Goal: Task Accomplishment & Management: Use online tool/utility

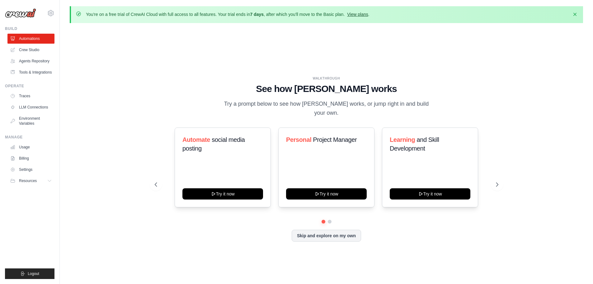
click at [364, 15] on link "View plans" at bounding box center [357, 14] width 21 height 5
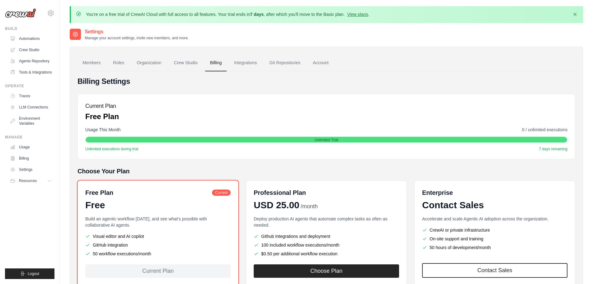
scroll to position [42, 0]
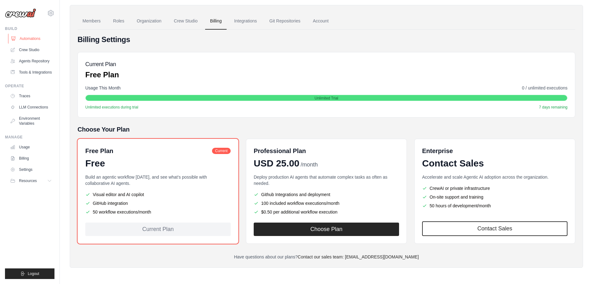
click at [35, 39] on link "Automations" at bounding box center [31, 39] width 47 height 10
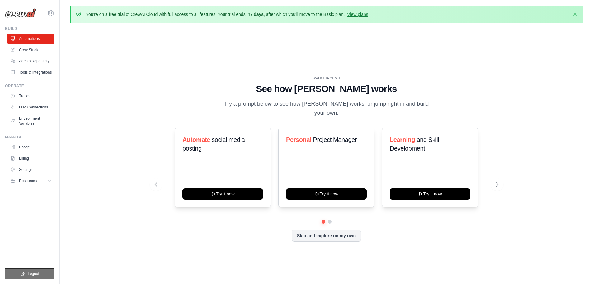
click at [39, 272] on button "Logout" at bounding box center [30, 273] width 50 height 11
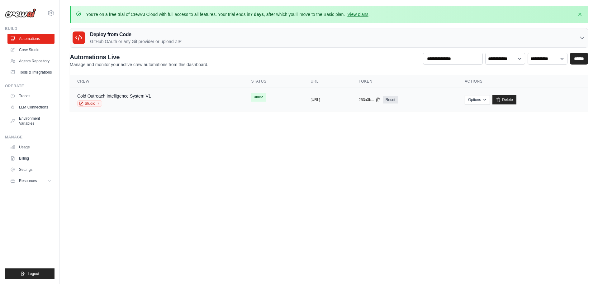
click at [134, 98] on div "Cold Outreach Intelligence System V1" at bounding box center [114, 96] width 74 height 6
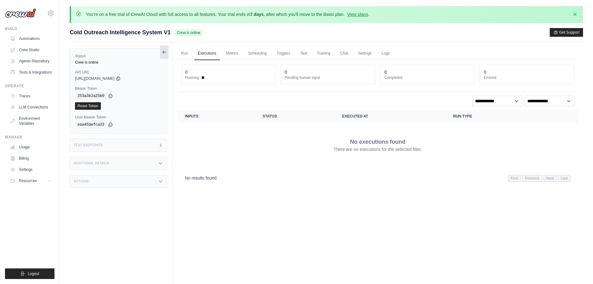
click at [164, 50] on icon at bounding box center [164, 52] width 5 height 5
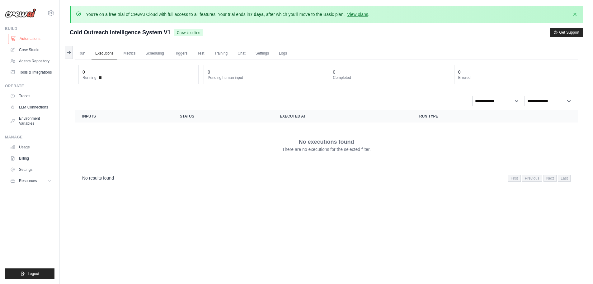
click at [26, 35] on link "Automations" at bounding box center [31, 39] width 47 height 10
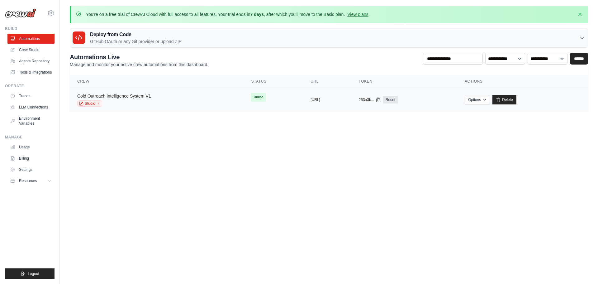
click at [89, 98] on link "Cold Outreach Intelligence System V1" at bounding box center [114, 95] width 74 height 5
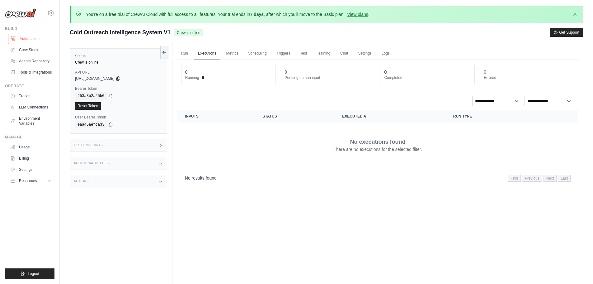
click at [27, 36] on link "Automations" at bounding box center [31, 39] width 47 height 10
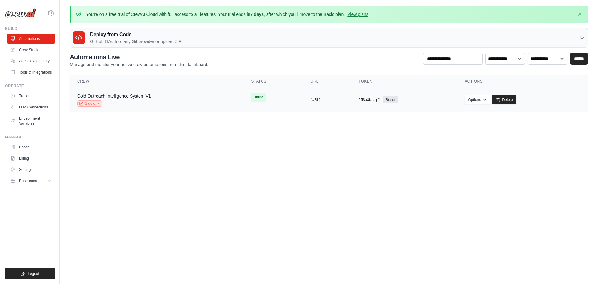
click at [91, 104] on link "Studio" at bounding box center [89, 103] width 25 height 6
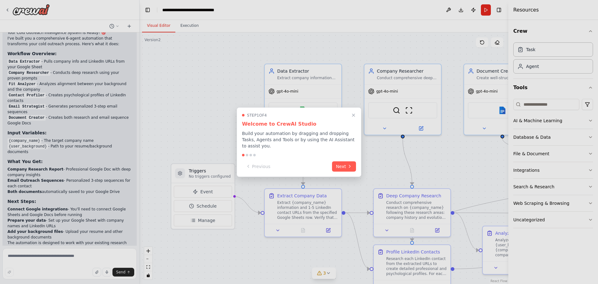
scroll to position [912, 0]
click at [356, 118] on icon "Close walkthrough" at bounding box center [354, 115] width 6 height 6
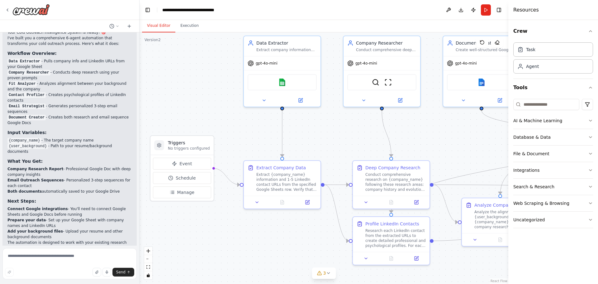
drag, startPoint x: 352, startPoint y: 149, endPoint x: 331, endPoint y: 121, distance: 35.0
click at [331, 121] on div ".deletable-edge-delete-btn { width: 20px; height: 20px; border: 0px solid #ffff…" at bounding box center [324, 157] width 369 height 251
click at [285, 79] on img at bounding box center [281, 80] width 7 height 7
click at [303, 102] on button at bounding box center [300, 98] width 35 height 7
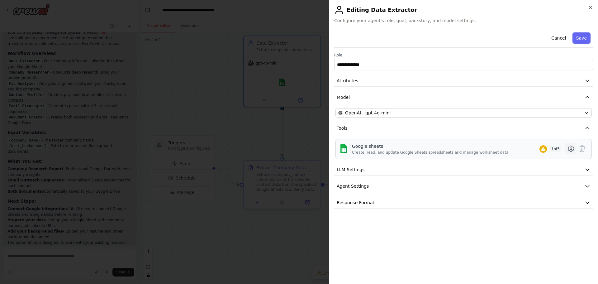
click at [571, 149] on icon at bounding box center [570, 148] width 7 height 7
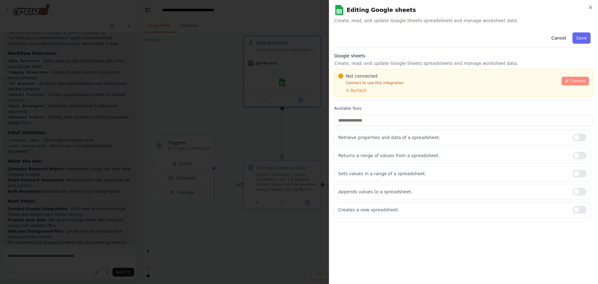
click at [585, 80] on span "Connect" at bounding box center [578, 81] width 16 height 5
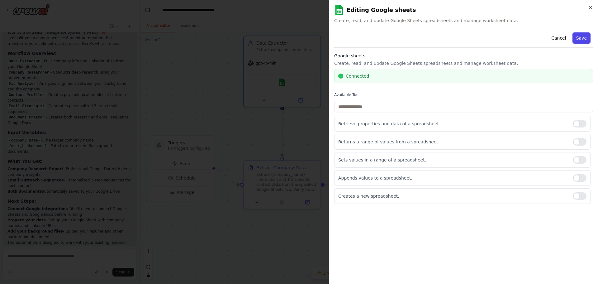
click at [582, 40] on button "Save" at bounding box center [582, 37] width 18 height 11
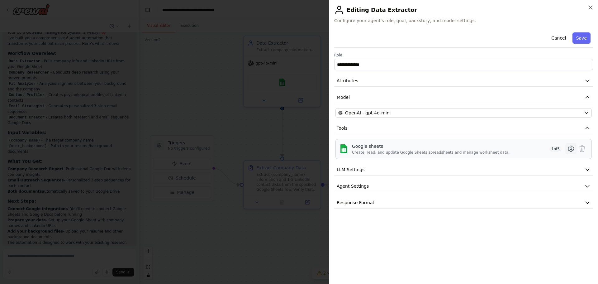
click at [569, 145] on icon at bounding box center [570, 148] width 7 height 7
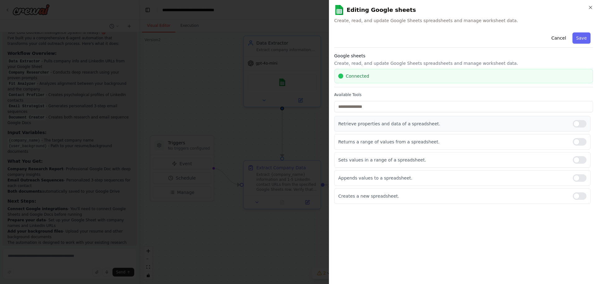
click at [380, 125] on p "Retrieve properties and data of a spreadsheet." at bounding box center [453, 124] width 230 height 6
click at [593, 7] on icon "button" at bounding box center [590, 7] width 5 height 5
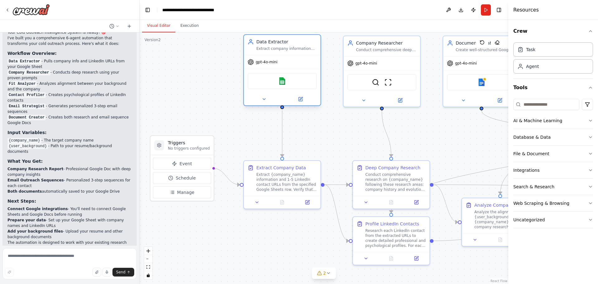
click at [287, 68] on div "gpt-4o-mini" at bounding box center [282, 62] width 77 height 14
click at [270, 51] on div "Data Extractor Extract company information and LinkedIn contact URLs from a Goo…" at bounding box center [282, 45] width 77 height 20
click at [300, 101] on icon at bounding box center [301, 99] width 4 height 4
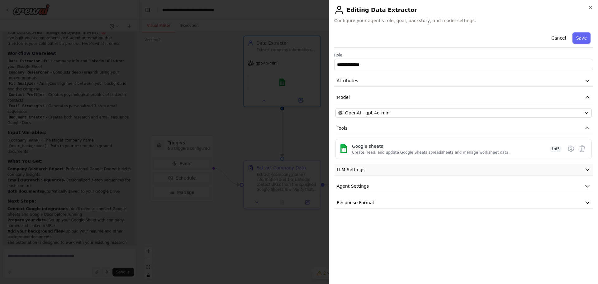
click at [586, 168] on icon "button" at bounding box center [587, 169] width 6 height 6
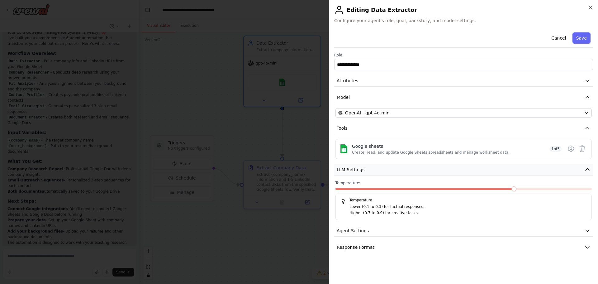
click at [586, 168] on icon "button" at bounding box center [587, 169] width 6 height 6
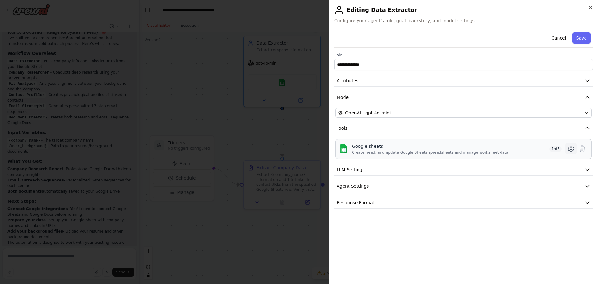
click at [570, 149] on icon at bounding box center [571, 149] width 2 height 2
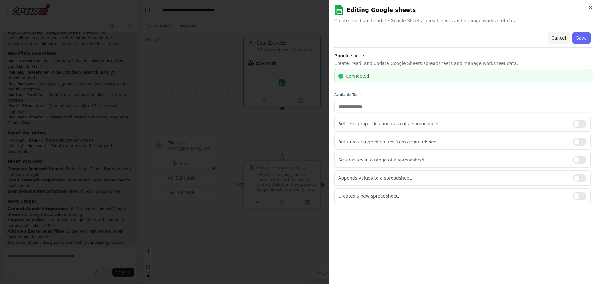
click at [559, 34] on button "Cancel" at bounding box center [559, 37] width 22 height 11
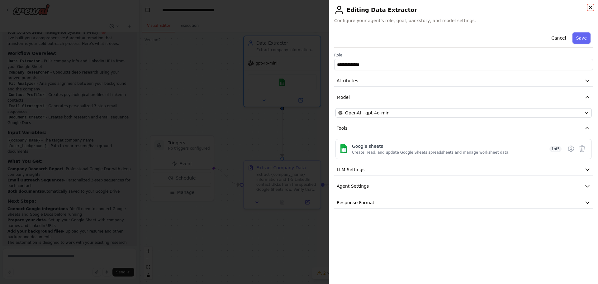
click at [593, 6] on icon "button" at bounding box center [590, 7] width 5 height 5
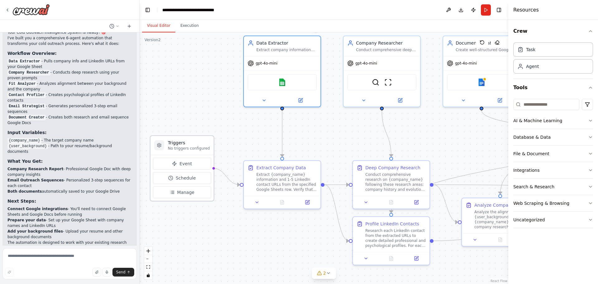
click at [192, 153] on div "Triggers No triggers configured" at bounding box center [181, 145] width 63 height 19
click at [184, 164] on span "Event" at bounding box center [185, 163] width 12 height 6
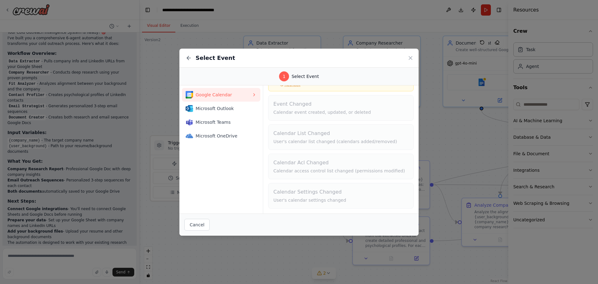
scroll to position [0, 0]
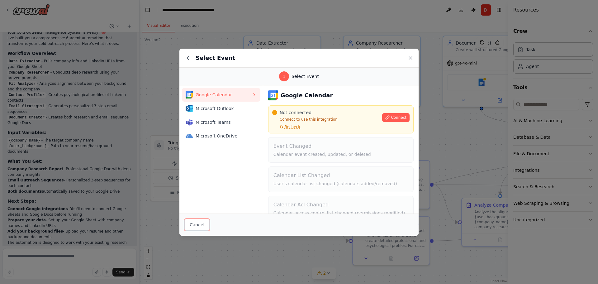
click at [197, 226] on button "Cancel" at bounding box center [196, 225] width 25 height 12
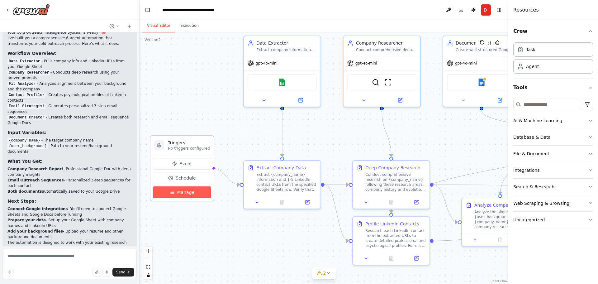
click at [183, 191] on span "Manage" at bounding box center [185, 192] width 17 height 6
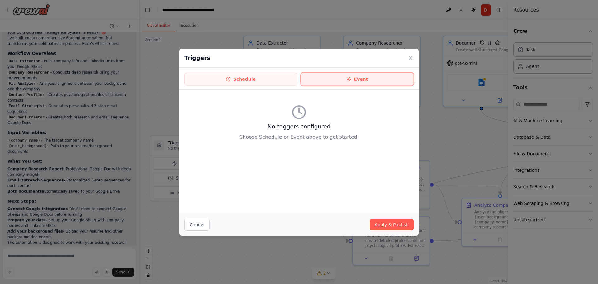
click at [366, 76] on button "Event" at bounding box center [357, 79] width 113 height 13
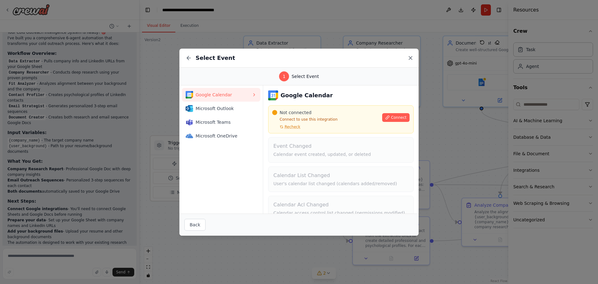
click at [413, 57] on icon at bounding box center [410, 58] width 6 height 6
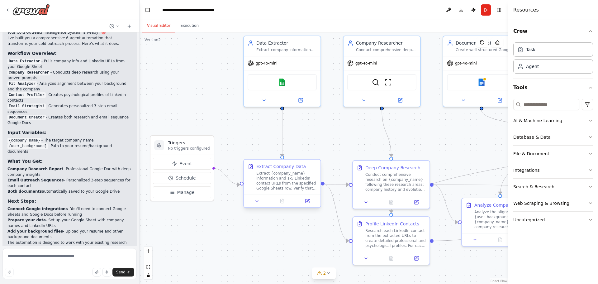
click at [283, 186] on div "Extract {company_name} information and 1-5 LinkedIn contact URLs from the speci…" at bounding box center [286, 181] width 60 height 20
click at [310, 202] on button at bounding box center [307, 200] width 21 height 7
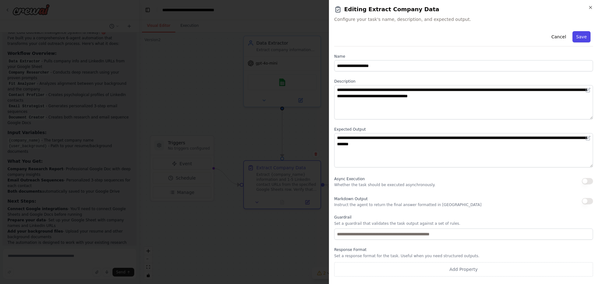
click at [586, 36] on button "Save" at bounding box center [582, 36] width 18 height 11
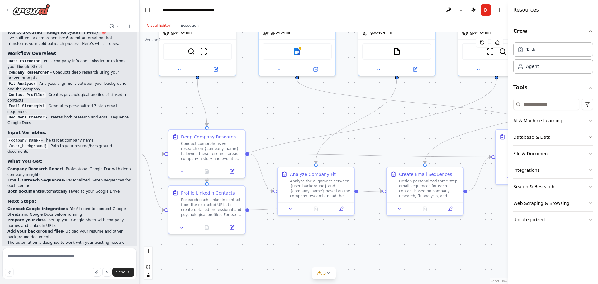
drag, startPoint x: 371, startPoint y: 127, endPoint x: 185, endPoint y: 95, distance: 189.0
click at [185, 95] on div ".deletable-edge-delete-btn { width: 20px; height: 20px; border: 0px solid #ffff…" at bounding box center [324, 157] width 369 height 251
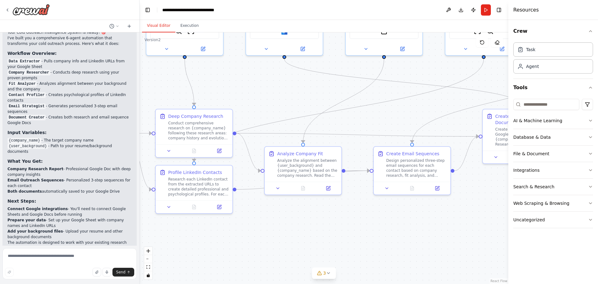
drag, startPoint x: 311, startPoint y: 141, endPoint x: 274, endPoint y: 95, distance: 58.3
click at [274, 95] on div ".deletable-edge-delete-btn { width: 20px; height: 20px; border: 0px solid #ffff…" at bounding box center [324, 157] width 369 height 251
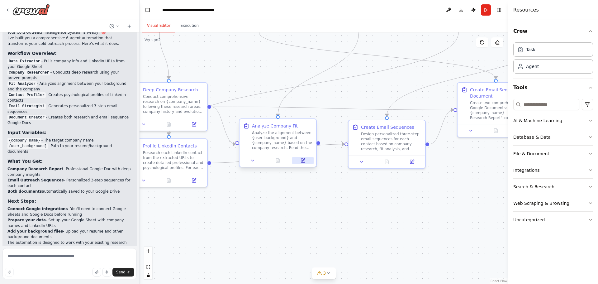
click at [304, 159] on icon at bounding box center [303, 159] width 3 height 3
click at [45, 258] on textarea at bounding box center [69, 263] width 134 height 31
type textarea "**********"
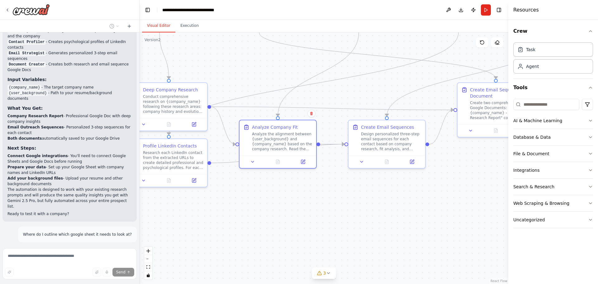
scroll to position [967, 0]
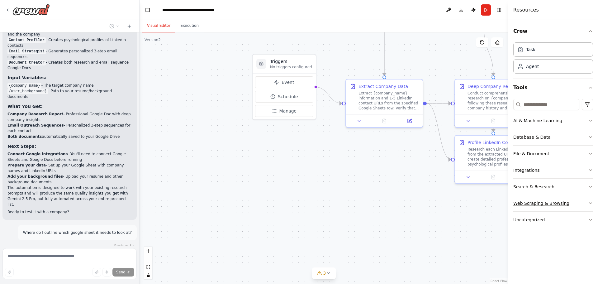
drag, startPoint x: 262, startPoint y: 209, endPoint x: 588, endPoint y: 208, distance: 326.2
click at [597, 209] on div "I am doing cold outreach to companies I want to work for. I have a set of compa…" at bounding box center [299, 142] width 598 height 284
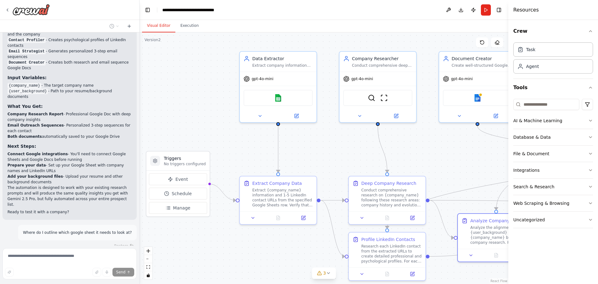
drag, startPoint x: 413, startPoint y: 137, endPoint x: 288, endPoint y: 230, distance: 156.3
click at [288, 230] on div ".deletable-edge-delete-btn { width: 20px; height: 20px; border: 0px solid #ffff…" at bounding box center [324, 157] width 369 height 251
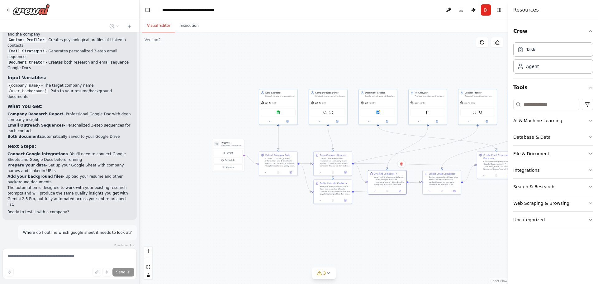
scroll to position [991, 0]
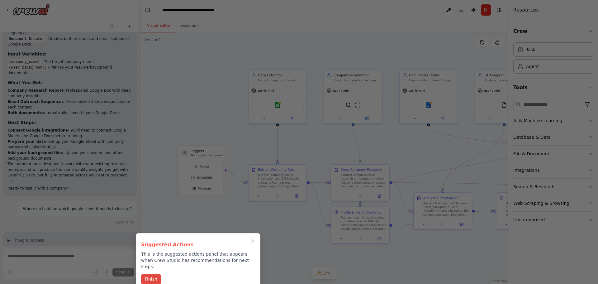
click at [150, 274] on button "Finish" at bounding box center [151, 279] width 20 height 10
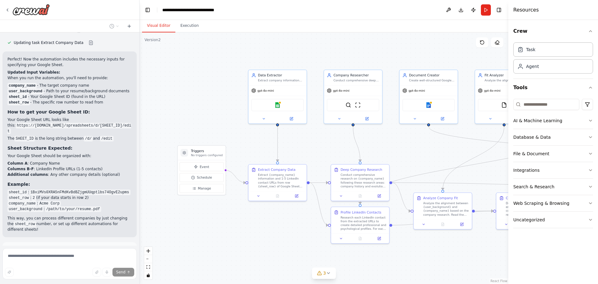
scroll to position [1268, 0]
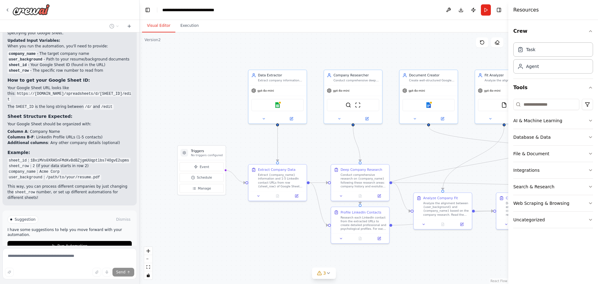
click at [125, 268] on span "Stop" at bounding box center [128, 270] width 8 height 5
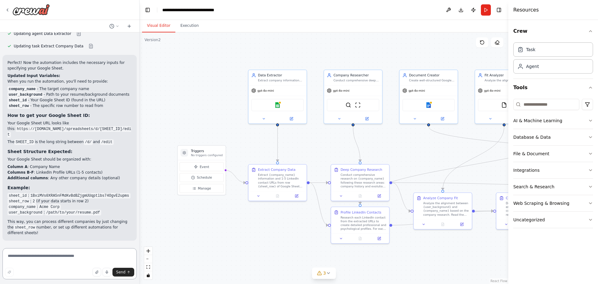
scroll to position [1193, 0]
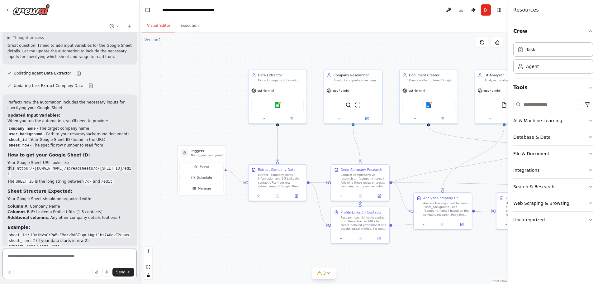
click at [68, 254] on textarea at bounding box center [69, 263] width 134 height 31
type textarea "**********"
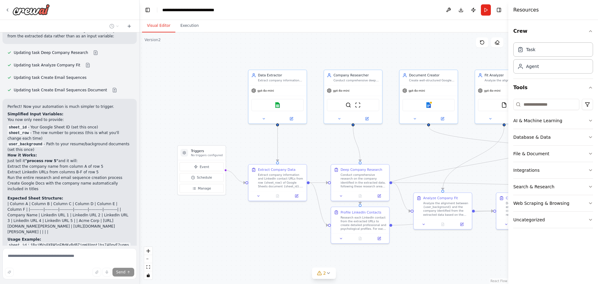
scroll to position [1631, 0]
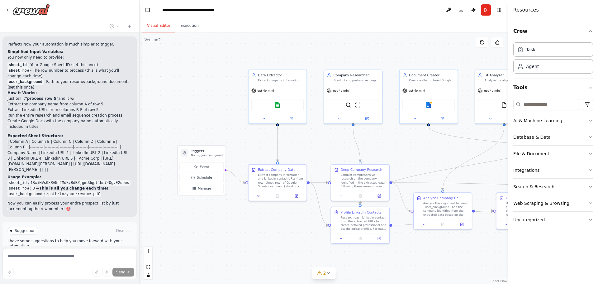
click at [121, 277] on button "Stop" at bounding box center [128, 281] width 14 height 9
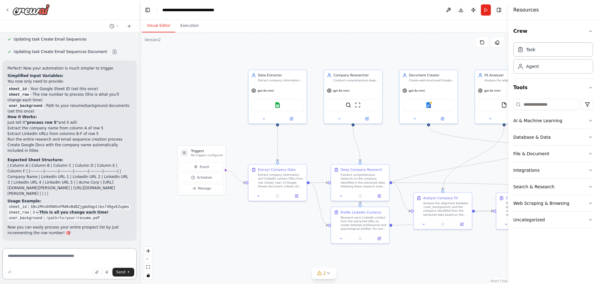
scroll to position [1556, 0]
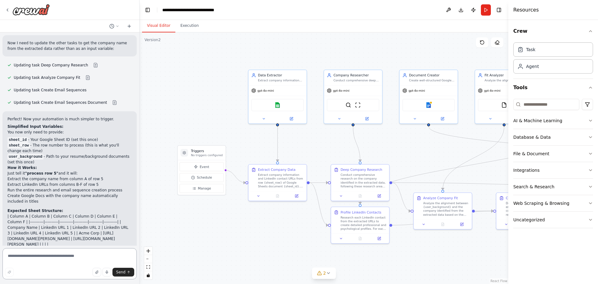
click at [91, 257] on textarea at bounding box center [69, 263] width 134 height 31
type textarea "**********"
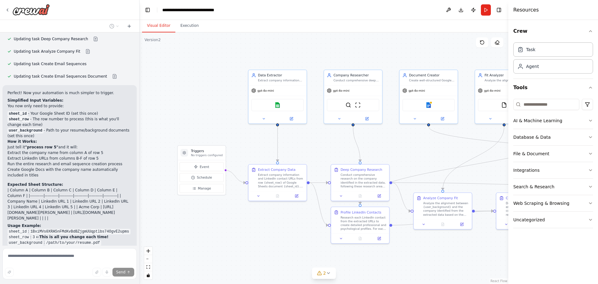
scroll to position [1616, 0]
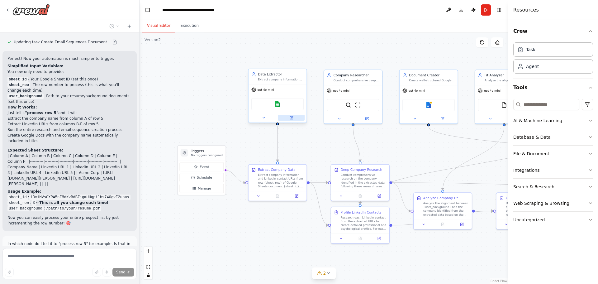
click at [291, 119] on icon at bounding box center [291, 117] width 3 height 3
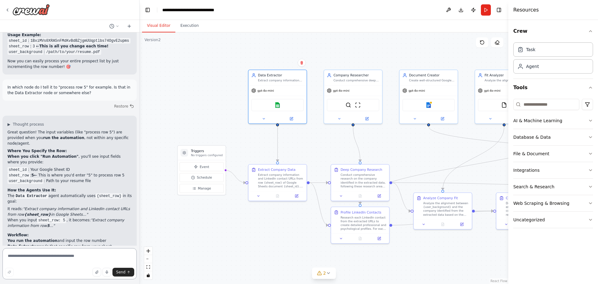
scroll to position [1780, 0]
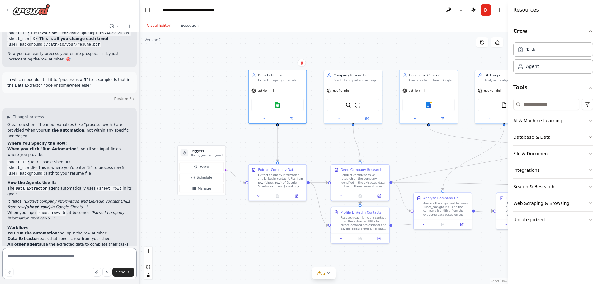
click at [34, 257] on textarea at bounding box center [69, 263] width 134 height 31
type textarea "**********"
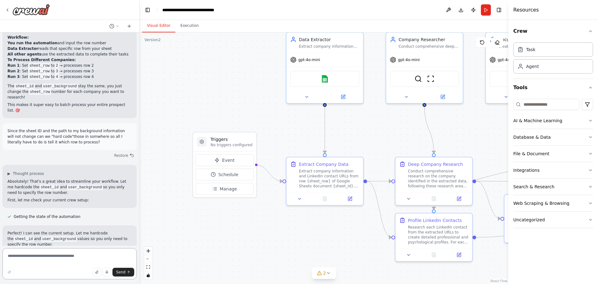
scroll to position [1976, 0]
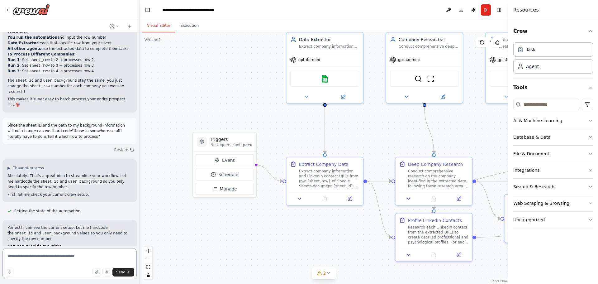
click at [40, 259] on textarea at bounding box center [69, 263] width 134 height 31
paste textarea "**********"
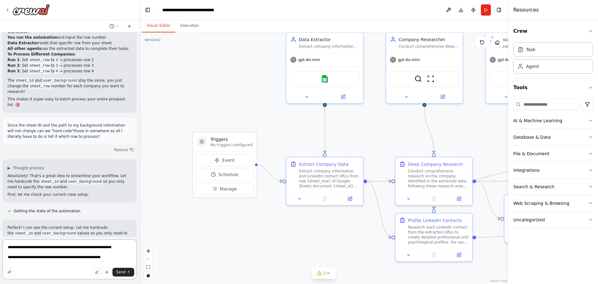
paste textarea "**********"
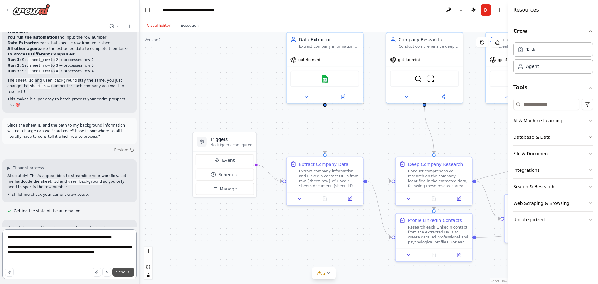
type textarea "**********"
click at [122, 273] on span "Send" at bounding box center [120, 271] width 9 height 5
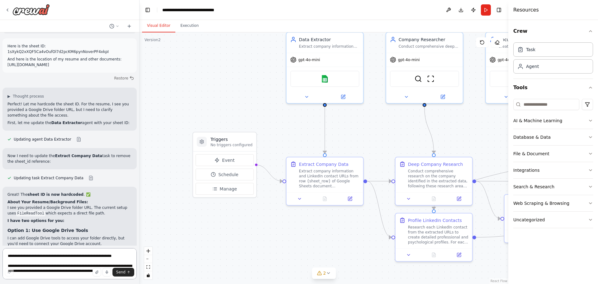
scroll to position [2262, 0]
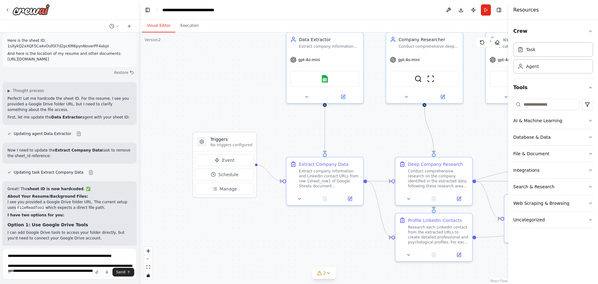
click at [68, 269] on div "Send" at bounding box center [69, 272] width 129 height 9
click at [92, 254] on textarea "**********" at bounding box center [69, 263] width 134 height 31
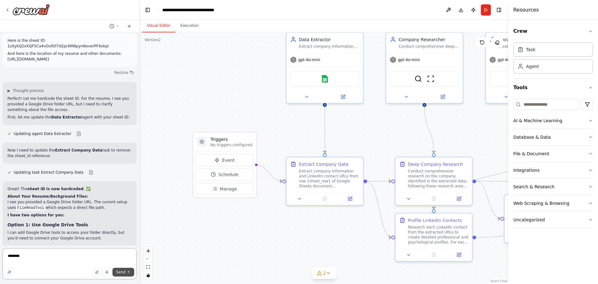
type textarea "********"
click at [120, 273] on span "Send" at bounding box center [120, 271] width 9 height 5
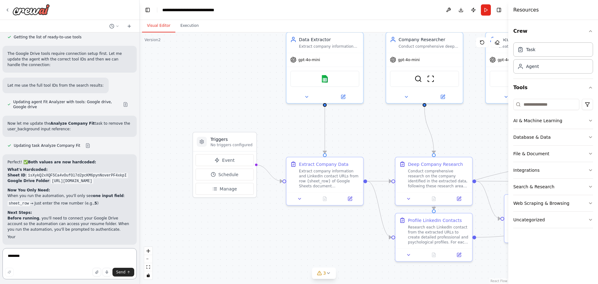
scroll to position [2691, 0]
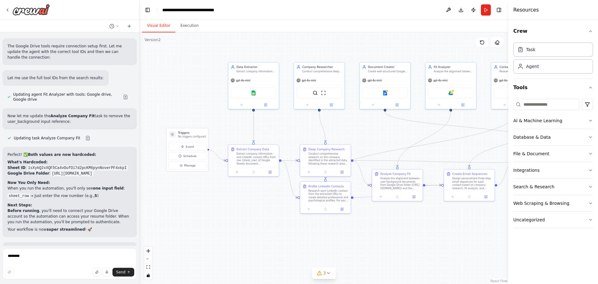
drag, startPoint x: 380, startPoint y: 149, endPoint x: 295, endPoint y: 136, distance: 86.3
click at [295, 136] on div ".deletable-edge-delete-btn { width: 20px; height: 20px; border: 0px solid #ffff…" at bounding box center [324, 157] width 369 height 251
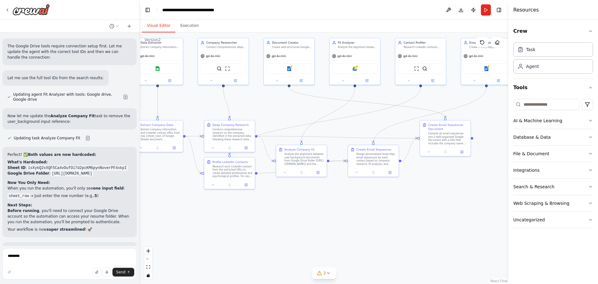
drag, startPoint x: 376, startPoint y: 149, endPoint x: 279, endPoint y: 125, distance: 99.9
click at [279, 125] on div ".deletable-edge-delete-btn { width: 20px; height: 20px; border: 0px solid #ffff…" at bounding box center [324, 157] width 369 height 251
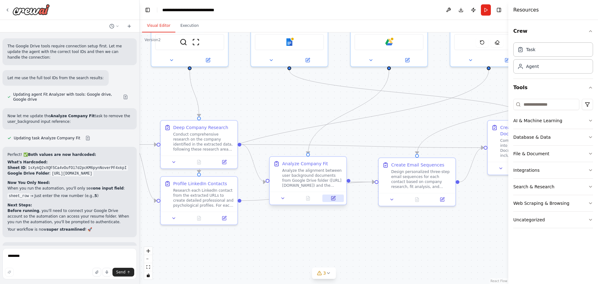
click at [335, 200] on icon at bounding box center [333, 198] width 5 height 5
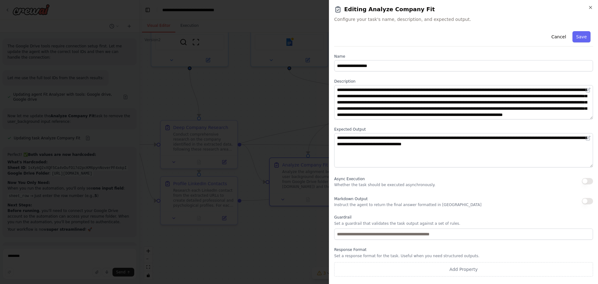
scroll to position [0, 0]
click at [583, 36] on button "Save" at bounding box center [582, 36] width 18 height 11
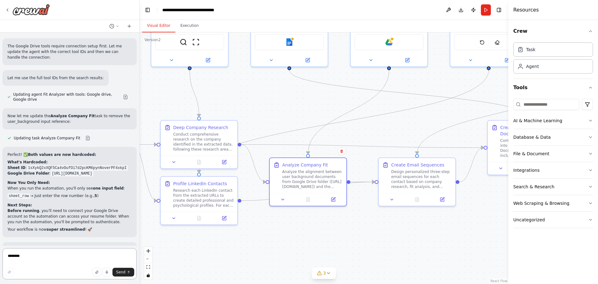
click at [69, 257] on textarea "********" at bounding box center [69, 263] width 134 height 31
type textarea "**********"
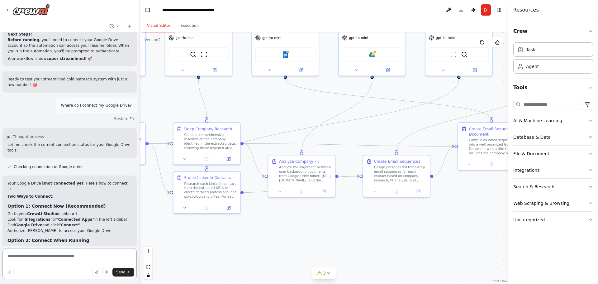
scroll to position [2867, 0]
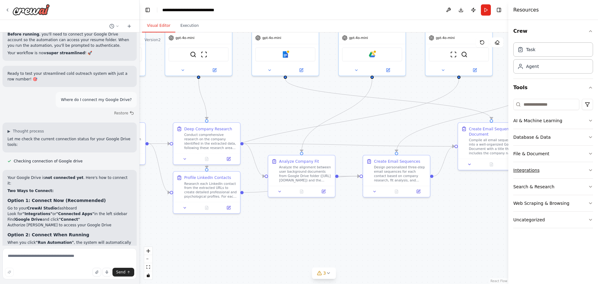
click at [545, 171] on button "Integrations" at bounding box center [553, 170] width 80 height 16
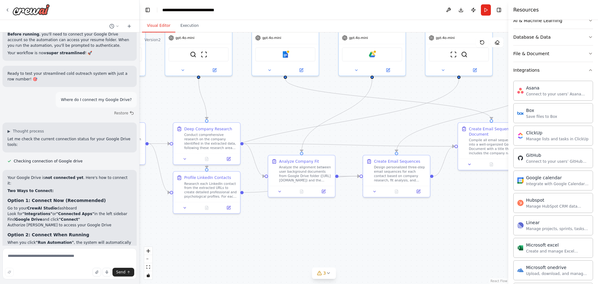
scroll to position [69, 0]
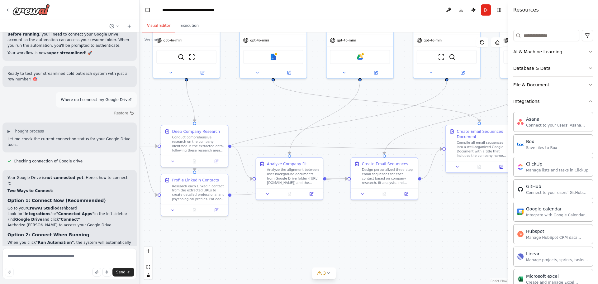
drag, startPoint x: 240, startPoint y: 105, endPoint x: 316, endPoint y: 72, distance: 83.3
click at [225, 107] on div ".deletable-edge-delete-btn { width: 20px; height: 20px; border: 0px solid #ffff…" at bounding box center [324, 157] width 369 height 251
click at [551, 35] on input at bounding box center [546, 35] width 66 height 11
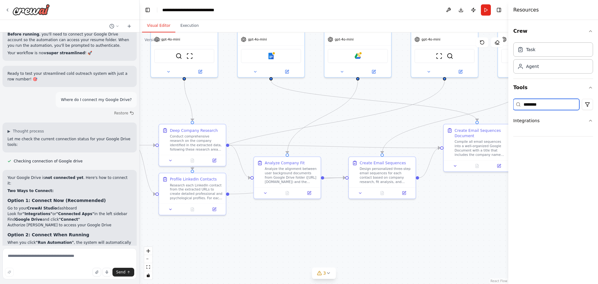
scroll to position [0, 0]
click at [583, 120] on button "Integrations" at bounding box center [553, 120] width 80 height 16
click at [586, 119] on button "Integrations" at bounding box center [553, 120] width 80 height 16
drag, startPoint x: 559, startPoint y: 107, endPoint x: 507, endPoint y: 114, distance: 52.9
click at [508, 114] on div "**********" at bounding box center [553, 142] width 90 height 284
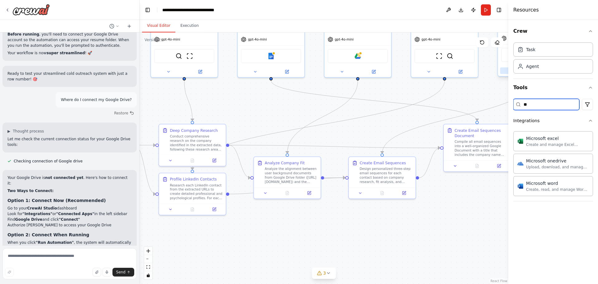
type input "*"
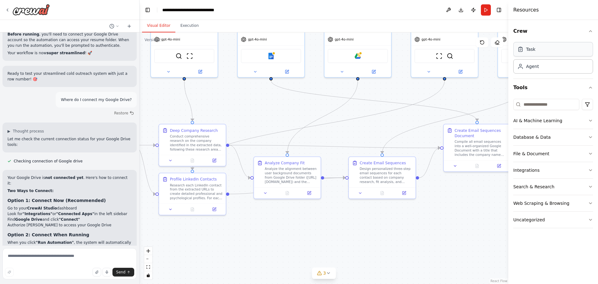
click at [545, 52] on div "Task" at bounding box center [553, 49] width 80 height 14
click at [558, 69] on div "Agent" at bounding box center [553, 66] width 80 height 14
click at [331, 275] on button "3" at bounding box center [324, 273] width 24 height 12
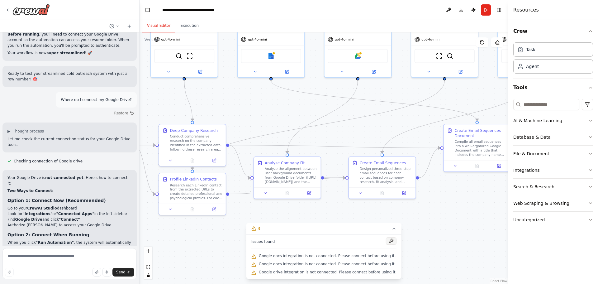
click at [386, 239] on button at bounding box center [391, 240] width 11 height 7
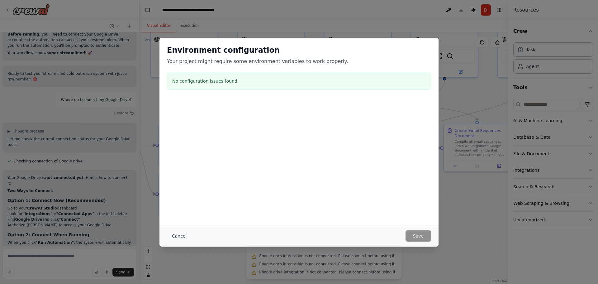
click at [180, 235] on button "Cancel" at bounding box center [179, 235] width 25 height 11
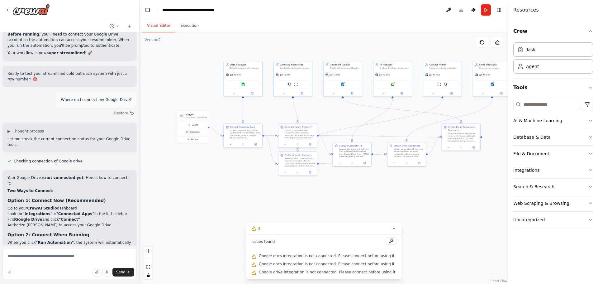
click at [364, 255] on span "Google docs integration is not connected. Please connect before using it." at bounding box center [327, 255] width 137 height 5
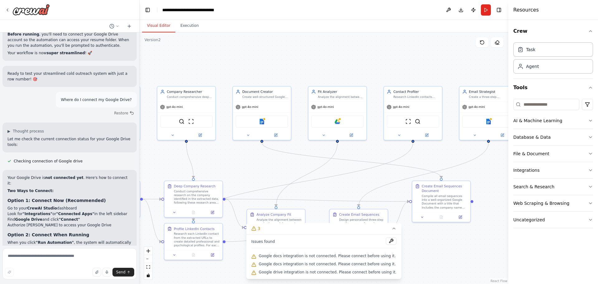
drag, startPoint x: 358, startPoint y: 118, endPoint x: 276, endPoint y: 180, distance: 103.0
click at [276, 180] on div ".deletable-edge-delete-btn { width: 20px; height: 20px; border: 0px solid #ffff…" at bounding box center [324, 157] width 369 height 251
click at [350, 121] on div "Google drive" at bounding box center [337, 120] width 52 height 12
click at [352, 134] on icon at bounding box center [351, 134] width 3 height 3
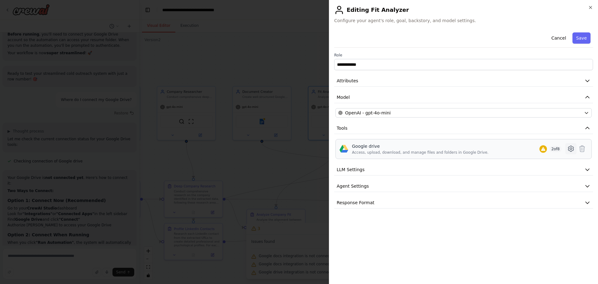
click at [570, 149] on icon at bounding box center [571, 149] width 2 height 2
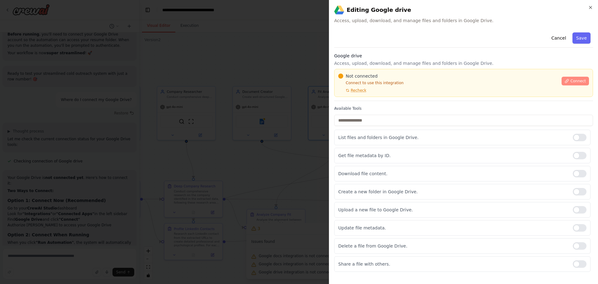
click at [576, 79] on span "Connect" at bounding box center [578, 81] width 16 height 5
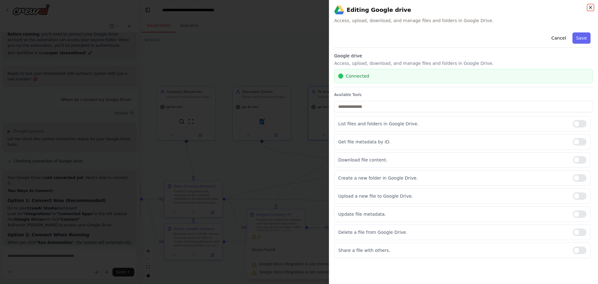
click at [591, 6] on icon "button" at bounding box center [590, 7] width 5 height 5
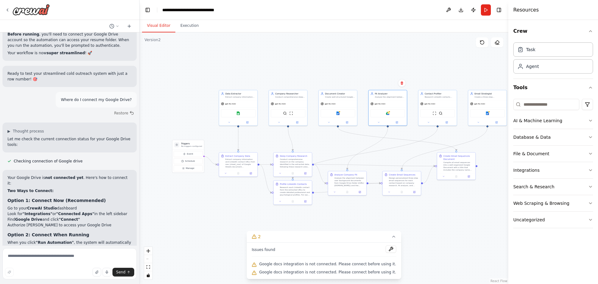
drag, startPoint x: 286, startPoint y: 76, endPoint x: 336, endPoint y: 52, distance: 55.5
click at [336, 52] on div ".deletable-edge-delete-btn { width: 20px; height: 20px; border: 0px solid #ffff…" at bounding box center [324, 157] width 369 height 251
click at [335, 53] on div ".deletable-edge-delete-btn { width: 20px; height: 20px; border: 0px solid #ffff…" at bounding box center [324, 157] width 369 height 251
click at [330, 68] on div ".deletable-edge-delete-btn { width: 20px; height: 20px; border: 0px solid #ffff…" at bounding box center [324, 157] width 369 height 251
click at [317, 59] on div ".deletable-edge-delete-btn { width: 20px; height: 20px; border: 0px solid #ffff…" at bounding box center [324, 157] width 369 height 251
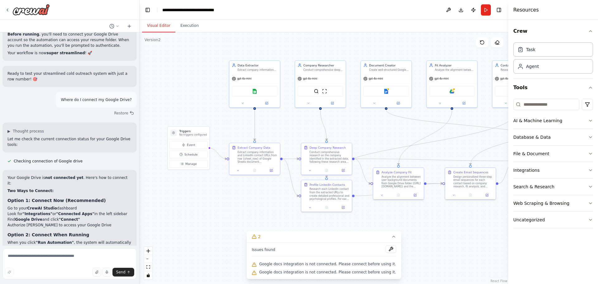
drag, startPoint x: 311, startPoint y: 78, endPoint x: 357, endPoint y: 36, distance: 62.2
click at [357, 36] on div ".deletable-edge-delete-btn { width: 20px; height: 20px; border: 0px solid #ffff…" at bounding box center [324, 157] width 369 height 251
click at [251, 197] on div ".deletable-edge-delete-btn { width: 20px; height: 20px; border: 0px solid #ffff…" at bounding box center [324, 157] width 369 height 251
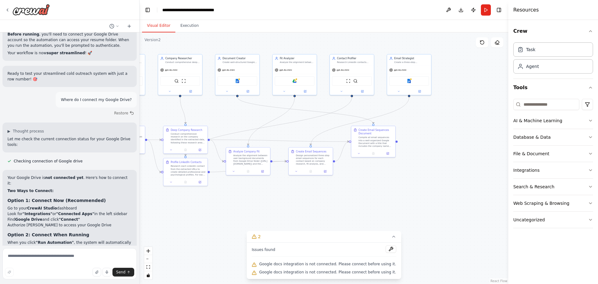
drag, startPoint x: 260, startPoint y: 132, endPoint x: 157, endPoint y: 112, distance: 105.3
click at [157, 112] on div ".deletable-edge-delete-btn { width: 20px; height: 20px; border: 0px solid #ffff…" at bounding box center [324, 157] width 369 height 251
click at [419, 92] on icon at bounding box center [419, 90] width 3 height 3
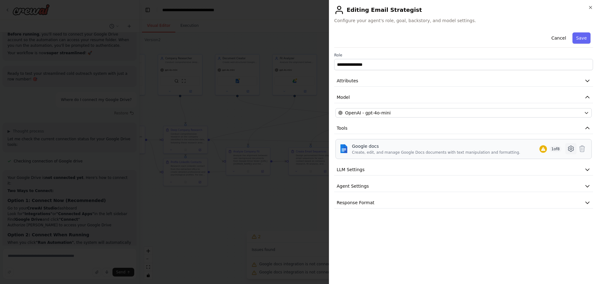
click at [570, 149] on icon at bounding box center [570, 148] width 7 height 7
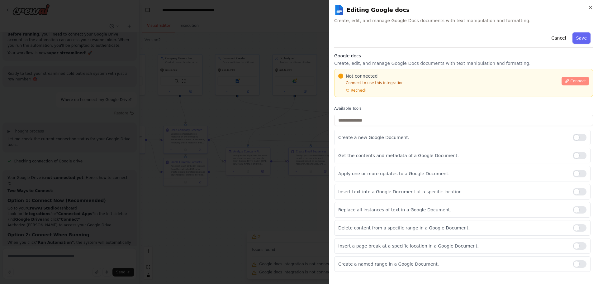
click at [577, 84] on button "Connect" at bounding box center [575, 81] width 27 height 9
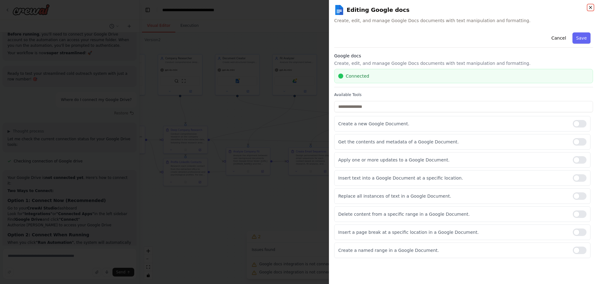
click at [590, 9] on icon "button" at bounding box center [590, 7] width 5 height 5
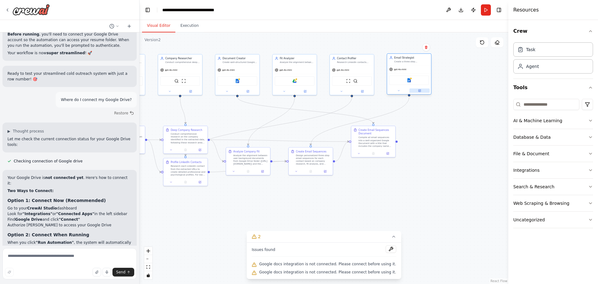
click at [421, 92] on button at bounding box center [420, 90] width 20 height 4
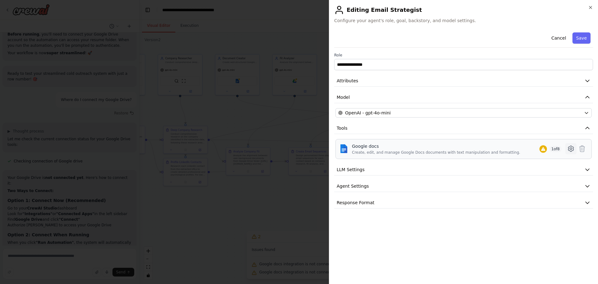
click at [571, 147] on icon at bounding box center [570, 148] width 7 height 7
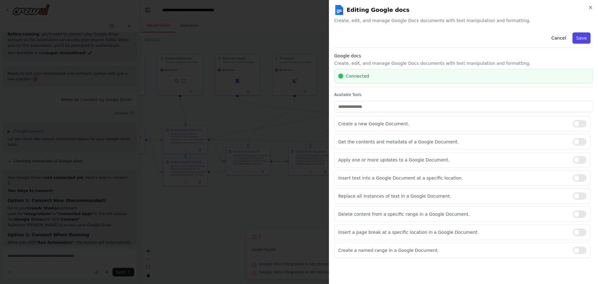
click at [582, 35] on button "Save" at bounding box center [582, 37] width 18 height 11
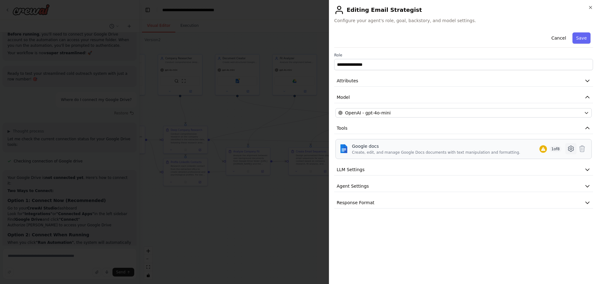
click at [571, 147] on icon at bounding box center [570, 148] width 7 height 7
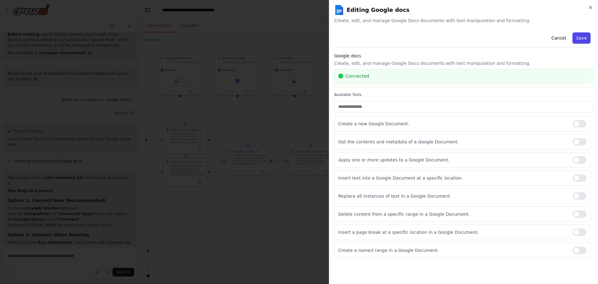
click at [582, 39] on button "Save" at bounding box center [582, 37] width 18 height 11
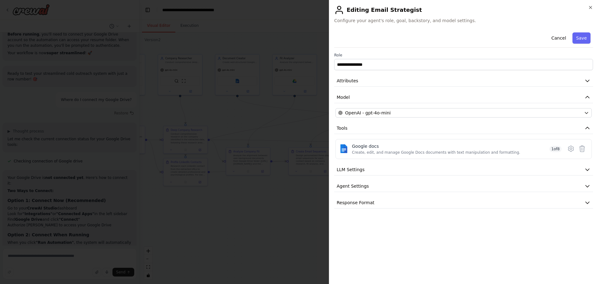
click at [590, 4] on div "**********" at bounding box center [463, 142] width 269 height 284
click at [591, 5] on icon "button" at bounding box center [590, 7] width 5 height 5
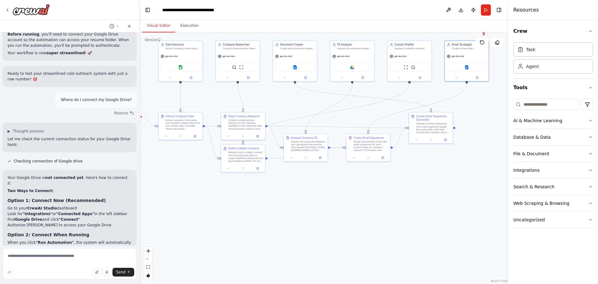
drag, startPoint x: 436, startPoint y: 129, endPoint x: 494, endPoint y: 115, distance: 59.8
click at [494, 115] on div ".deletable-edge-delete-btn { width: 20px; height: 20px; border: 0px solid #ffff…" at bounding box center [324, 157] width 369 height 251
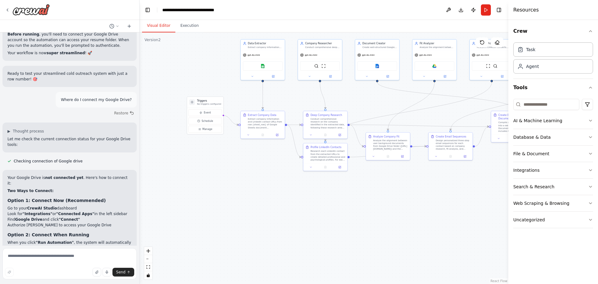
drag, startPoint x: 300, startPoint y: 183, endPoint x: 384, endPoint y: 183, distance: 83.8
click at [384, 183] on div ".deletable-edge-delete-btn { width: 20px; height: 20px; border: 0px solid #ffff…" at bounding box center [324, 157] width 369 height 251
click at [68, 256] on textarea at bounding box center [69, 263] width 134 height 31
type textarea "**********"
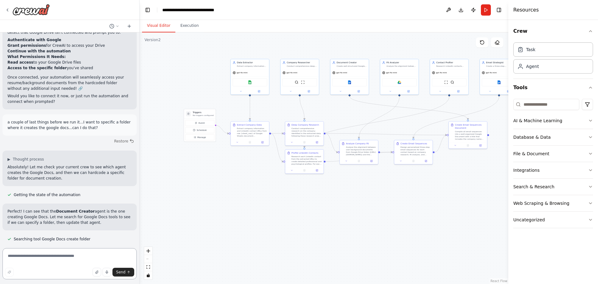
scroll to position [3088, 0]
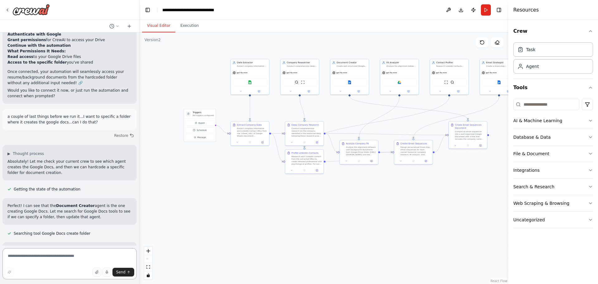
click at [68, 256] on textarea at bounding box center [69, 263] width 134 height 31
type textarea "**********"
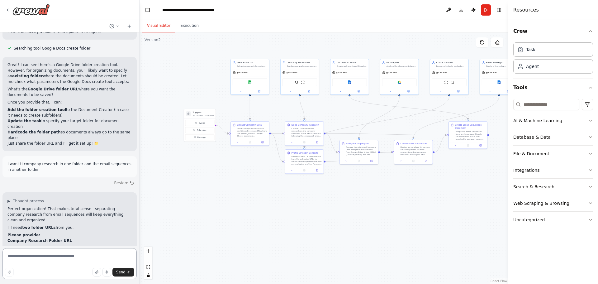
scroll to position [3279, 0]
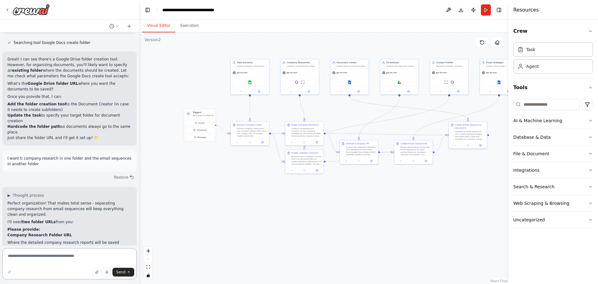
click at [74, 262] on textarea at bounding box center [69, 263] width 134 height 31
paste textarea "**********"
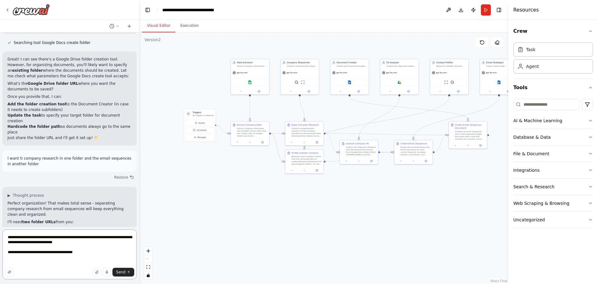
paste textarea "**********"
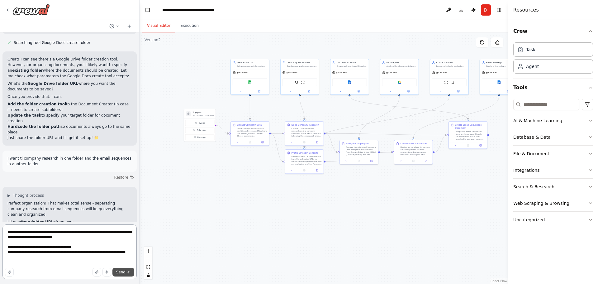
type textarea "**********"
click at [122, 269] on button "Send" at bounding box center [123, 272] width 22 height 9
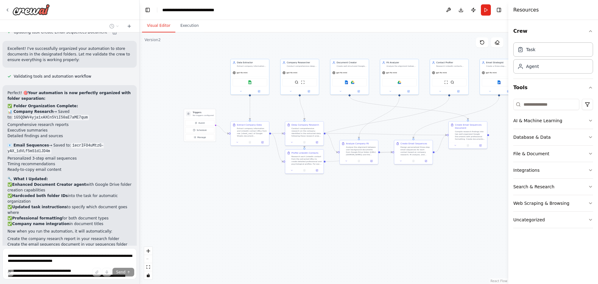
scroll to position [3985, 0]
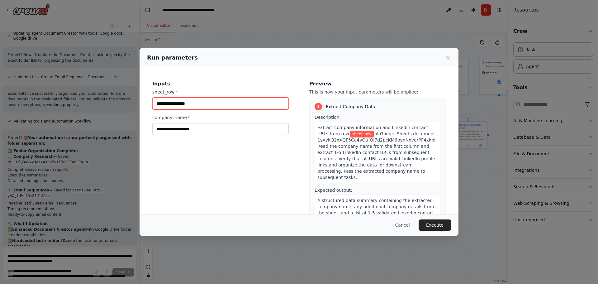
click at [207, 102] on input "sheet_row *" at bounding box center [220, 104] width 136 height 12
type input "*"
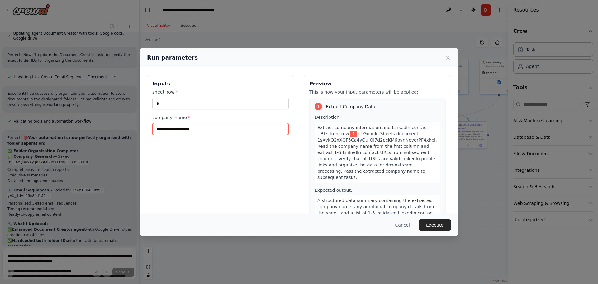
click at [216, 128] on input "company_name *" at bounding box center [220, 129] width 136 height 12
type input "*****"
click at [433, 227] on button "Execute" at bounding box center [435, 224] width 32 height 11
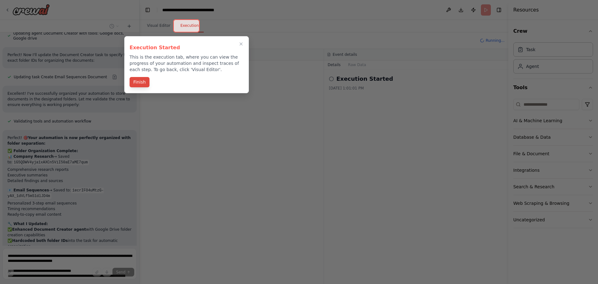
click at [139, 81] on button "Finish" at bounding box center [140, 82] width 20 height 10
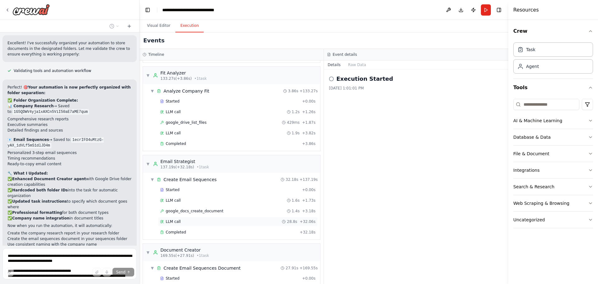
scroll to position [737, 0]
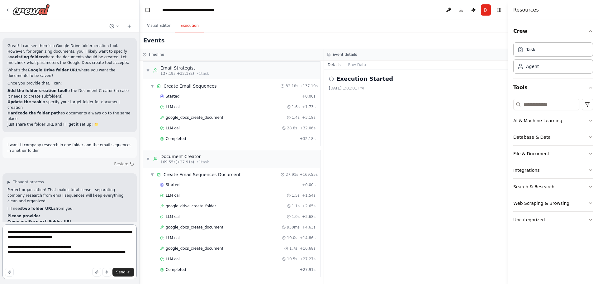
scroll to position [3302, 0]
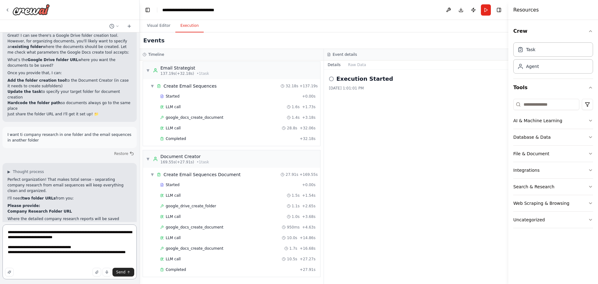
drag, startPoint x: 63, startPoint y: 267, endPoint x: 56, endPoint y: 264, distance: 8.0
click at [63, 267] on textarea "**********" at bounding box center [69, 251] width 134 height 55
drag, startPoint x: 52, startPoint y: 264, endPoint x: 3, endPoint y: 222, distance: 64.1
click at [3, 222] on form "**********" at bounding box center [69, 253] width 139 height 62
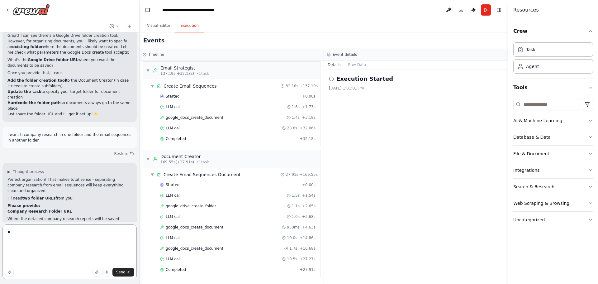
scroll to position [3279, 0]
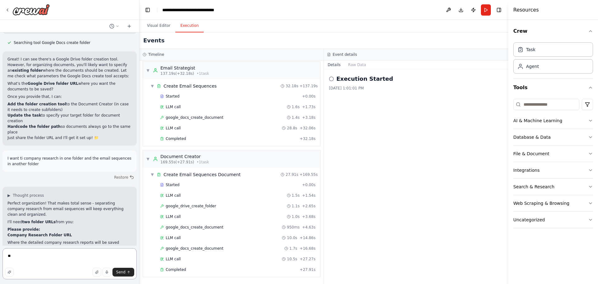
type textarea "*"
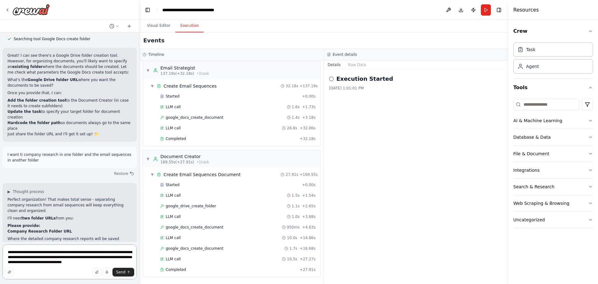
type textarea "**********"
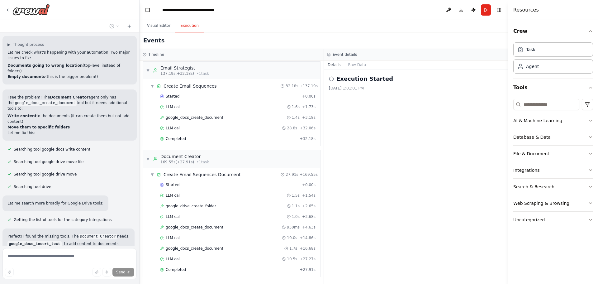
scroll to position [3667, 0]
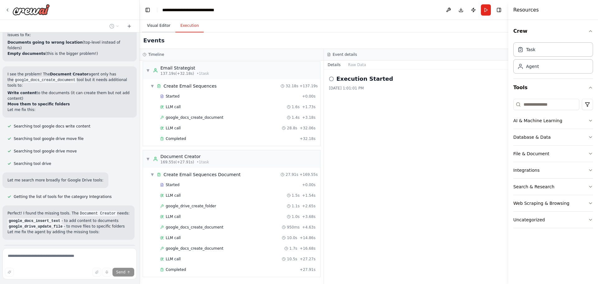
click at [155, 26] on button "Visual Editor" at bounding box center [158, 25] width 33 height 13
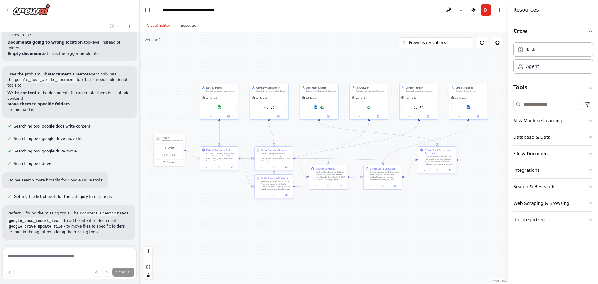
scroll to position [3700, 0]
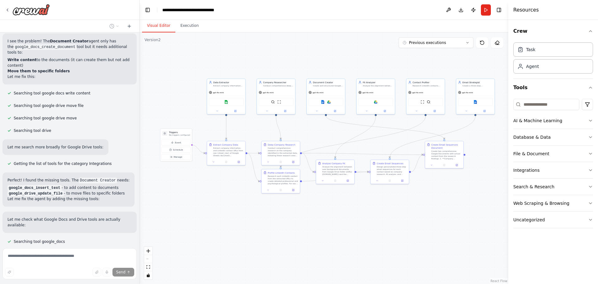
drag, startPoint x: 263, startPoint y: 192, endPoint x: 254, endPoint y: 202, distance: 13.7
click at [254, 202] on div ".deletable-edge-delete-btn { width: 20px; height: 20px; border: 0px solid #ffff…" at bounding box center [324, 157] width 369 height 251
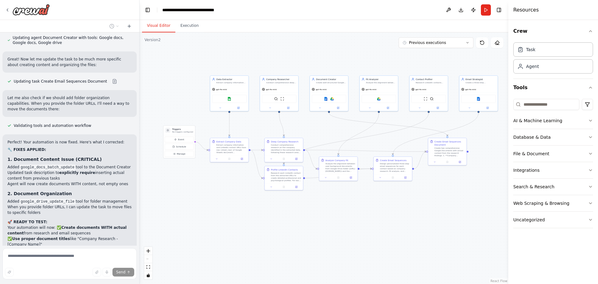
scroll to position [3960, 0]
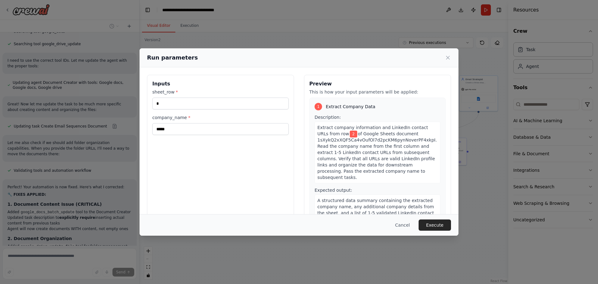
click at [436, 226] on button "Execute" at bounding box center [435, 224] width 32 height 11
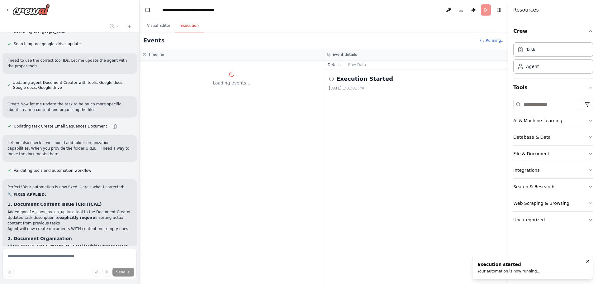
scroll to position [0, 0]
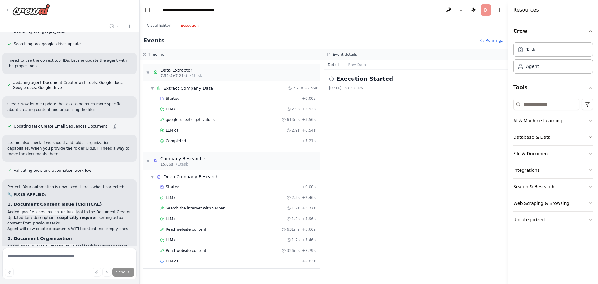
click at [303, 5] on header "**********" at bounding box center [324, 10] width 369 height 20
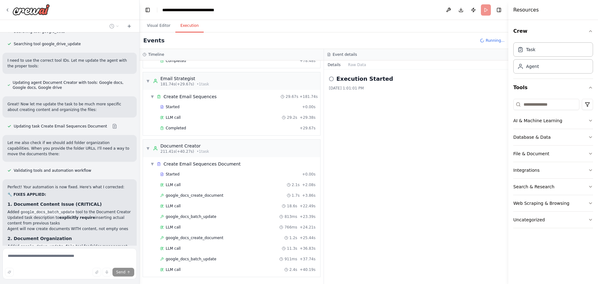
scroll to position [3960, 0]
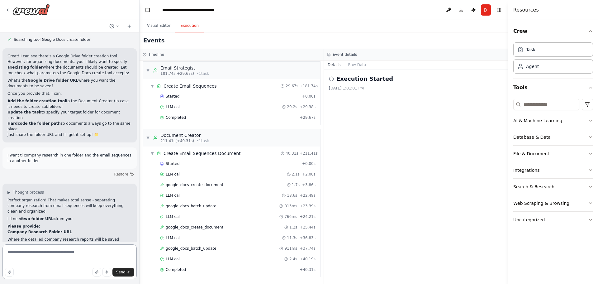
scroll to position [3282, 0]
drag, startPoint x: 98, startPoint y: 264, endPoint x: -7, endPoint y: 247, distance: 106.3
click at [0, 247] on html "I am doing cold outreach to companies I want to work for. I have a set of compa…" at bounding box center [299, 142] width 598 height 284
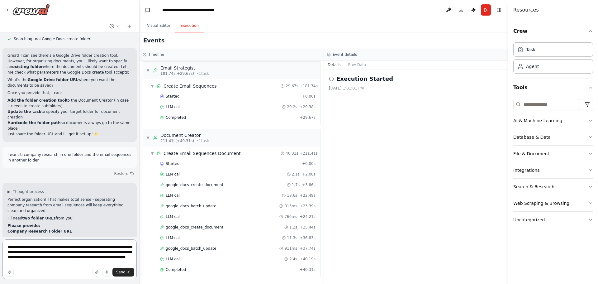
type textarea "**********"
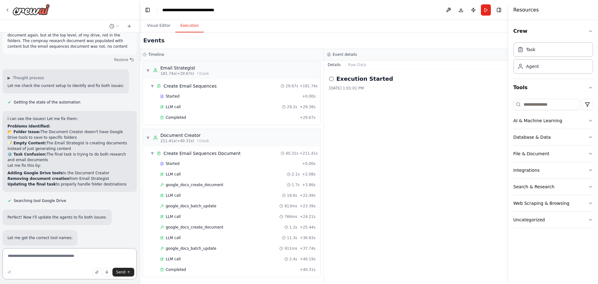
scroll to position [3702, 0]
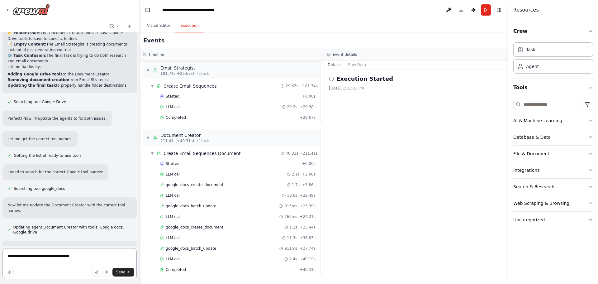
paste textarea "**********"
type textarea "**********"
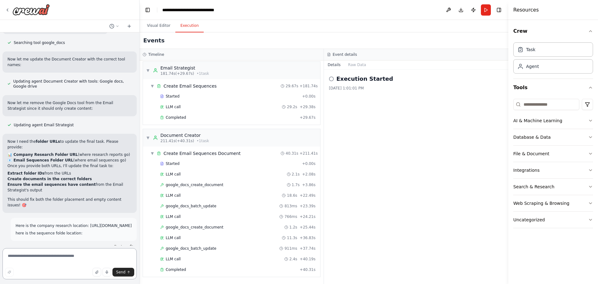
scroll to position [3854, 0]
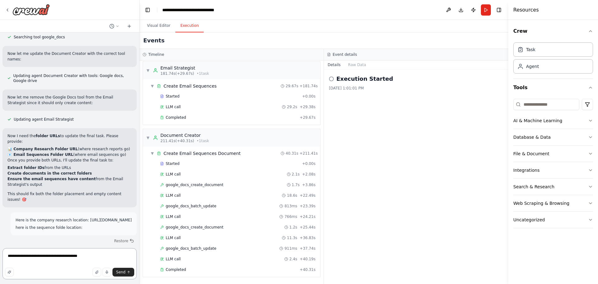
paste textarea "**********"
type textarea "**********"
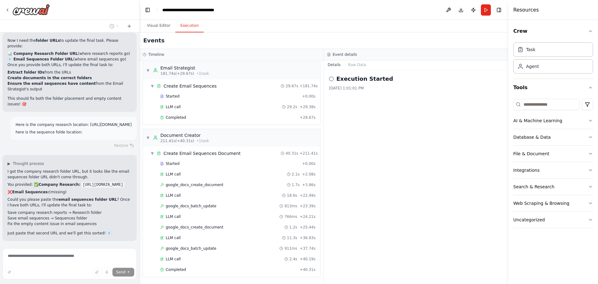
scroll to position [3955, 0]
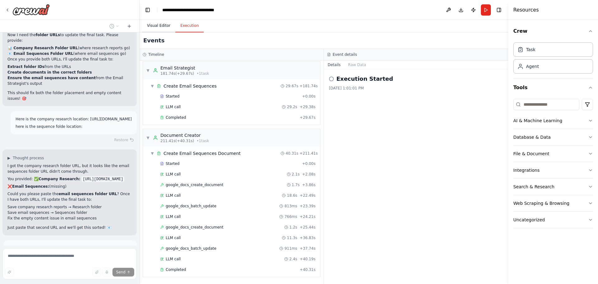
click at [158, 23] on button "Visual Editor" at bounding box center [158, 25] width 33 height 13
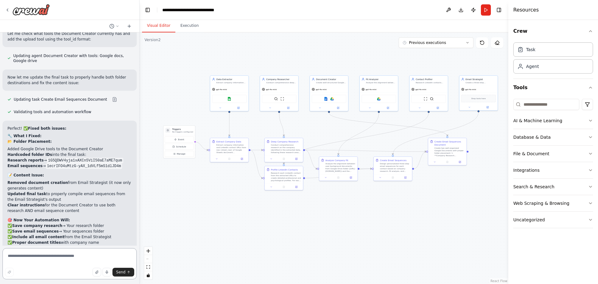
scroll to position [4305, 0]
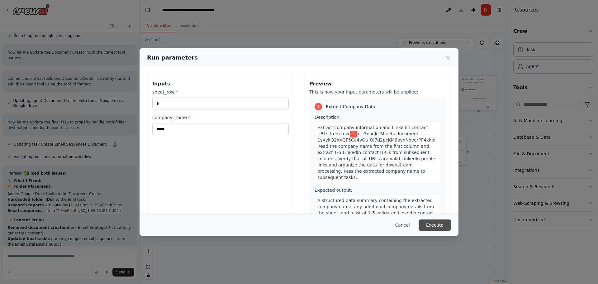
click at [436, 225] on button "Execute" at bounding box center [435, 224] width 32 height 11
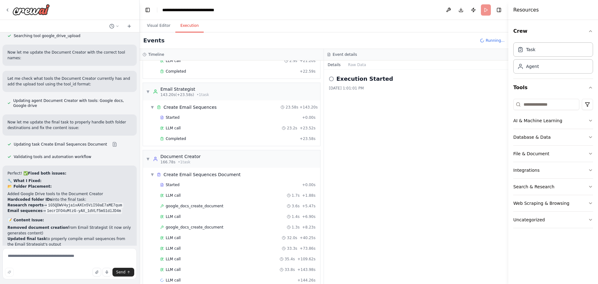
scroll to position [960, 0]
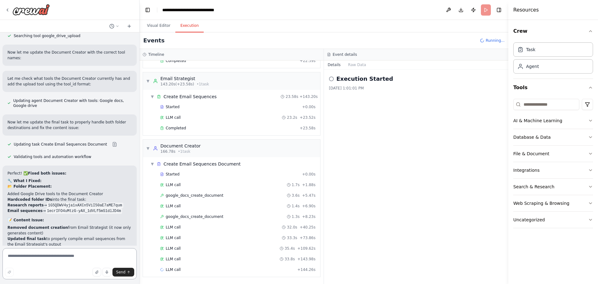
click at [74, 258] on textarea at bounding box center [69, 263] width 134 height 31
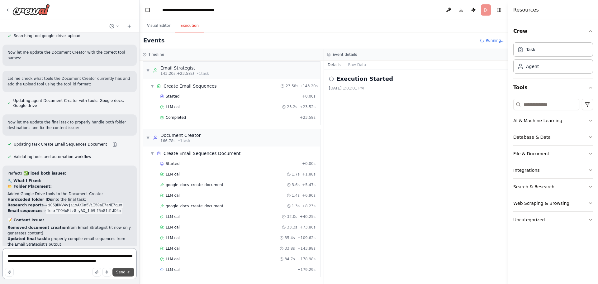
type textarea "**********"
click at [121, 269] on button "Send" at bounding box center [123, 272] width 22 height 9
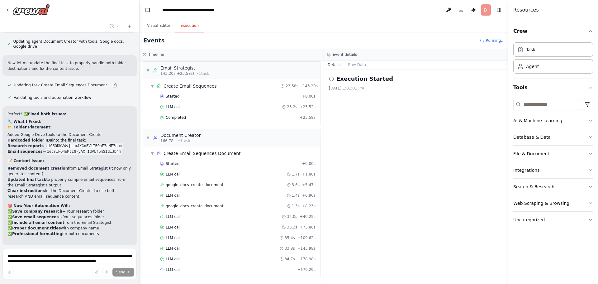
scroll to position [4315, 0]
click at [156, 24] on button "Visual Editor" at bounding box center [158, 25] width 33 height 13
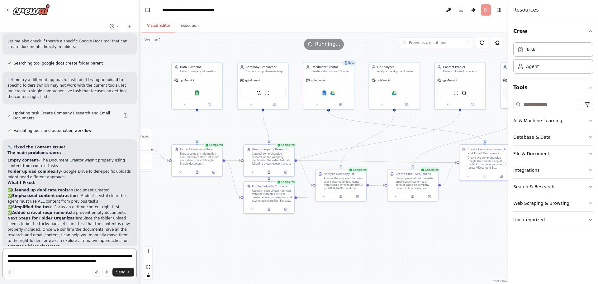
scroll to position [4796, 0]
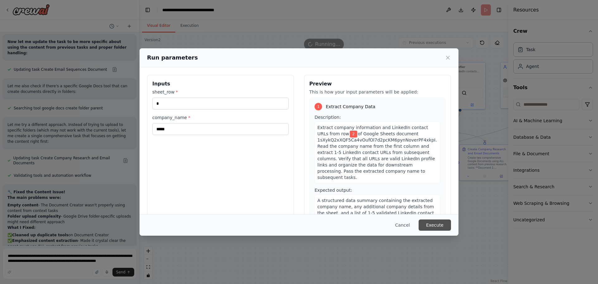
click at [435, 227] on button "Execute" at bounding box center [435, 224] width 32 height 11
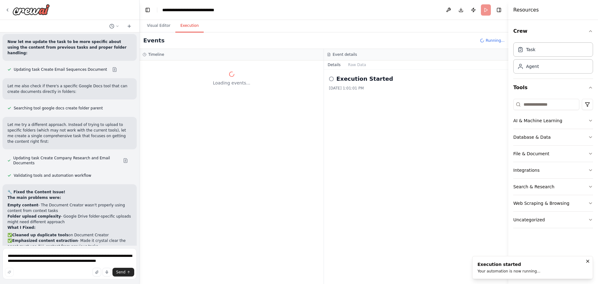
scroll to position [0, 0]
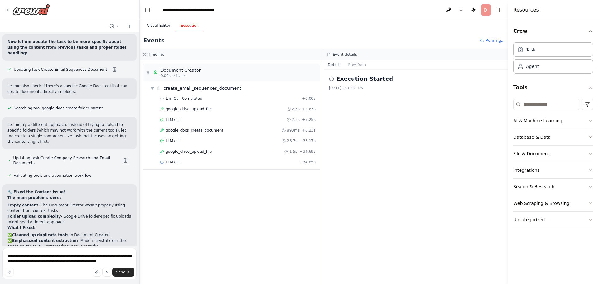
click at [161, 25] on button "Visual Editor" at bounding box center [158, 25] width 33 height 13
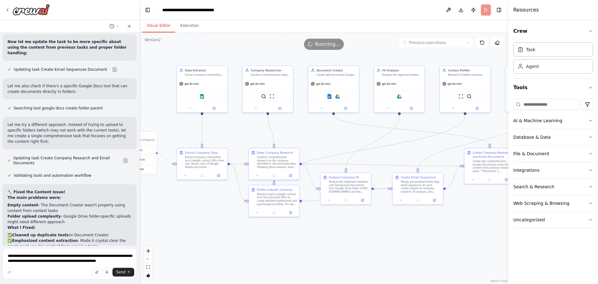
drag, startPoint x: 241, startPoint y: 122, endPoint x: 246, endPoint y: 126, distance: 6.0
click at [246, 126] on div ".deletable-edge-delete-btn { width: 20px; height: 20px; border: 0px solid #ffff…" at bounding box center [324, 157] width 369 height 251
click at [190, 32] on button "Execution" at bounding box center [189, 25] width 28 height 13
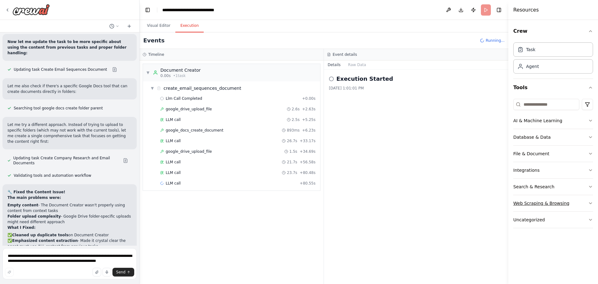
click at [588, 203] on button "Web Scraping & Browsing" at bounding box center [553, 203] width 80 height 16
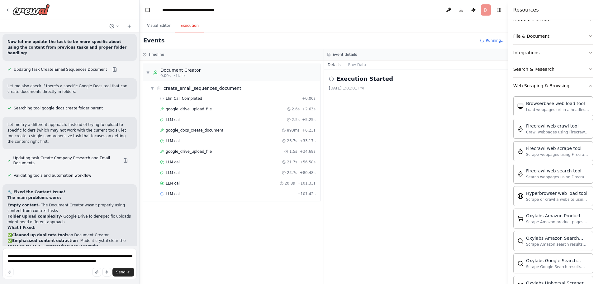
scroll to position [62, 0]
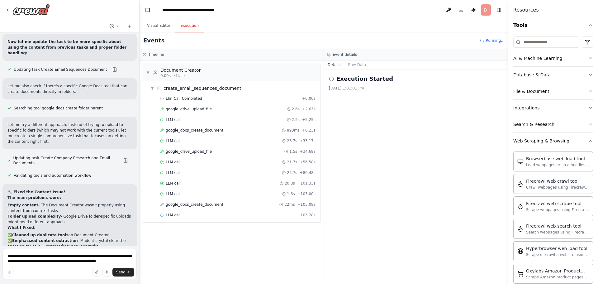
click at [588, 141] on icon "button" at bounding box center [590, 140] width 5 height 5
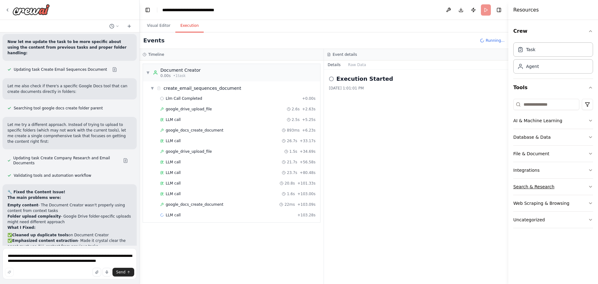
click at [586, 185] on button "Search & Research" at bounding box center [553, 187] width 80 height 16
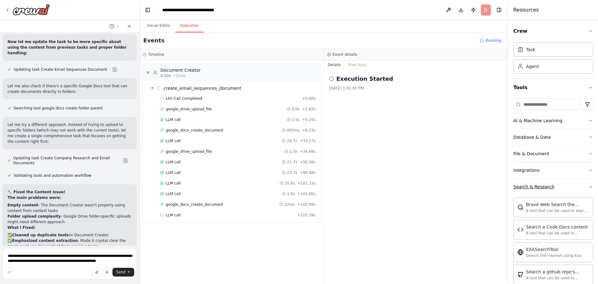
click at [588, 186] on icon "button" at bounding box center [590, 186] width 5 height 5
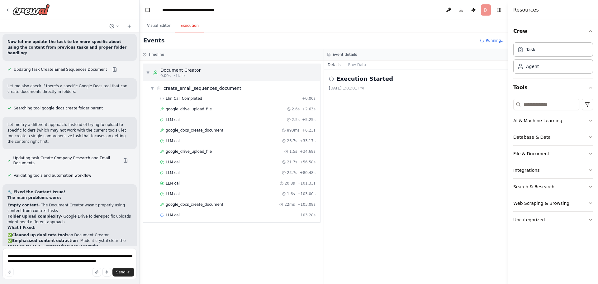
click at [149, 71] on span "▼" at bounding box center [148, 72] width 4 height 5
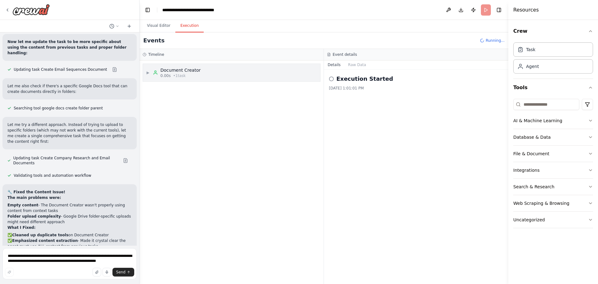
click at [149, 71] on span "▶" at bounding box center [148, 72] width 4 height 5
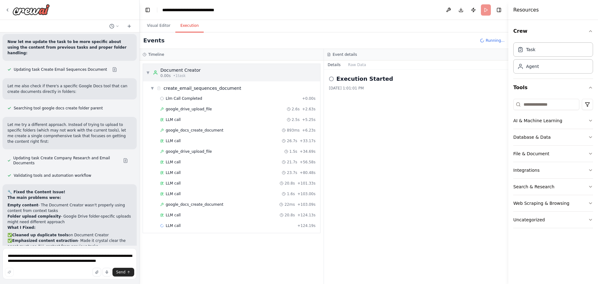
click at [176, 69] on div "Document Creator" at bounding box center [180, 70] width 40 height 6
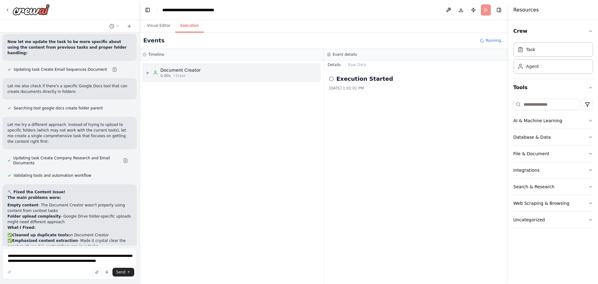
click at [176, 69] on div "Document Creator" at bounding box center [180, 70] width 40 height 6
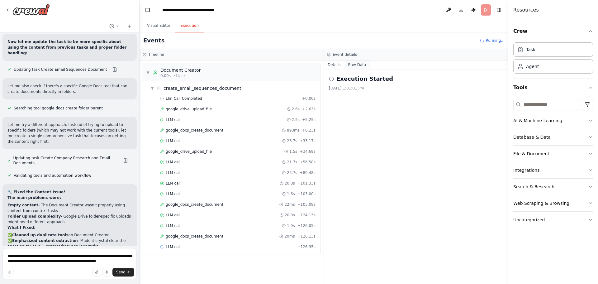
click at [356, 65] on button "Raw Data" at bounding box center [358, 64] width 26 height 9
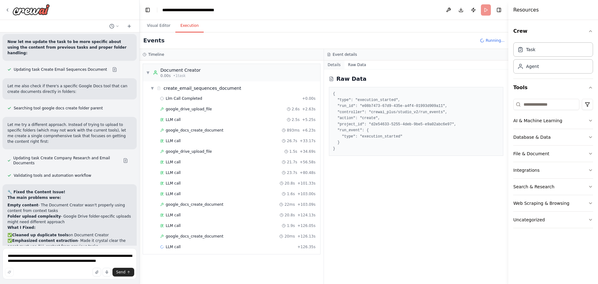
click at [336, 67] on button "Details" at bounding box center [334, 64] width 21 height 9
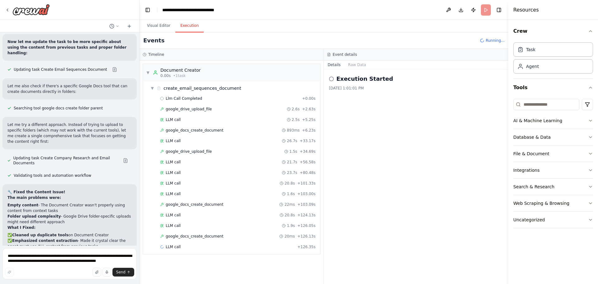
click at [488, 38] on span "Running..." at bounding box center [495, 40] width 19 height 5
click at [118, 26] on icon at bounding box center [118, 26] width 4 height 4
click at [251, 20] on header "**********" at bounding box center [324, 10] width 369 height 20
click at [251, 21] on div "Visual Editor Execution" at bounding box center [324, 26] width 369 height 12
click at [362, 7] on header "**********" at bounding box center [324, 10] width 369 height 20
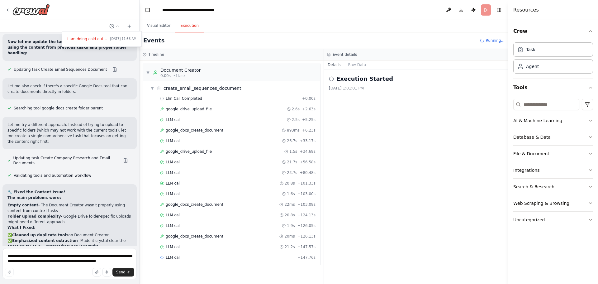
scroll to position [4796, 0]
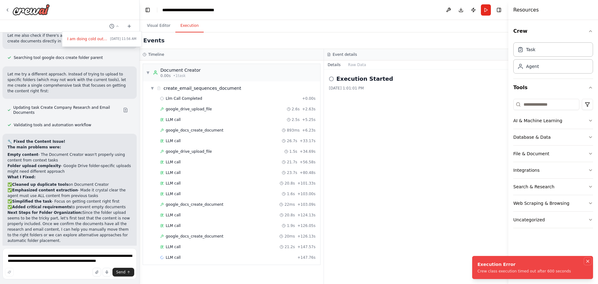
click at [588, 259] on icon "Notifications (F8)" at bounding box center [587, 261] width 5 height 5
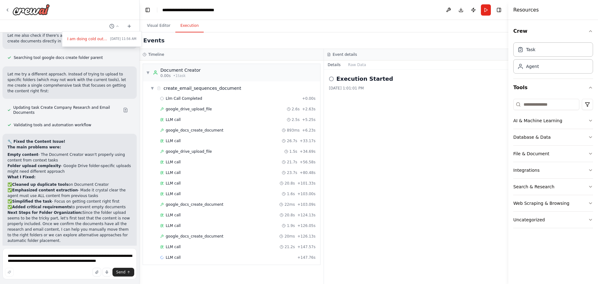
drag, startPoint x: 195, startPoint y: 256, endPoint x: 406, endPoint y: 121, distance: 250.3
click at [406, 121] on div "Execution Started 10/4/2025, 1:01:01 PM" at bounding box center [416, 176] width 184 height 214
click at [82, 236] on div at bounding box center [70, 142] width 140 height 284
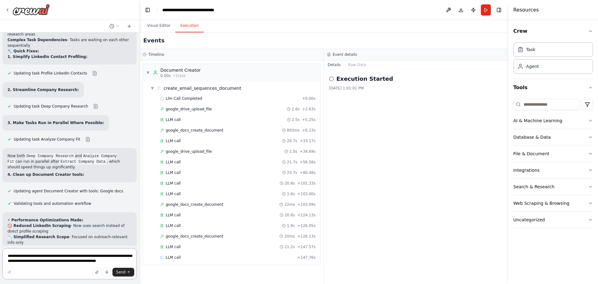
scroll to position [5213, 0]
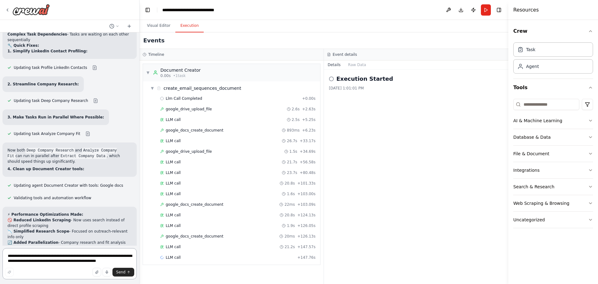
click at [63, 257] on textarea "**********" at bounding box center [69, 263] width 134 height 31
type textarea "**********"
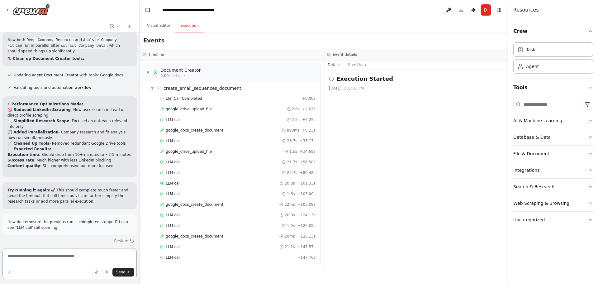
scroll to position [5329, 0]
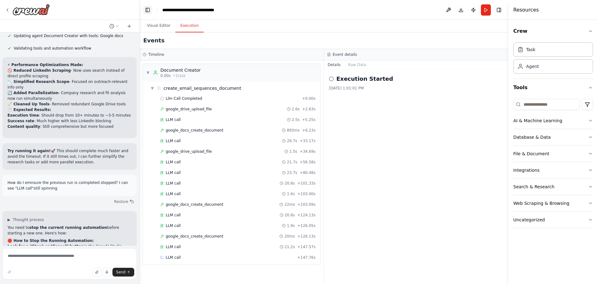
click at [150, 11] on button "Toggle Left Sidebar" at bounding box center [147, 10] width 9 height 9
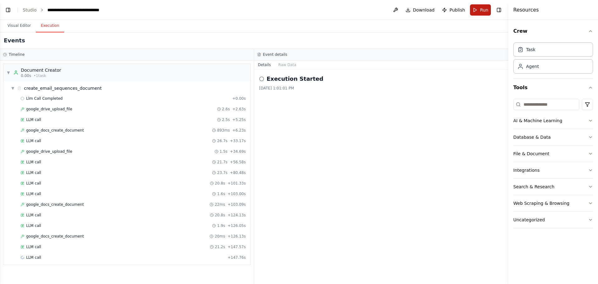
scroll to position [5381, 0]
click at [8, 12] on button "Toggle Left Sidebar" at bounding box center [8, 10] width 9 height 9
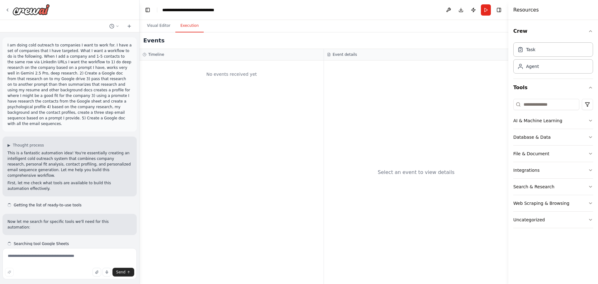
click at [183, 24] on button "Execution" at bounding box center [189, 25] width 28 height 13
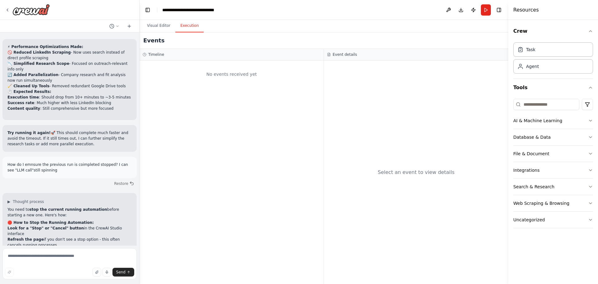
scroll to position [5381, 0]
click at [485, 7] on button "Run" at bounding box center [486, 9] width 10 height 11
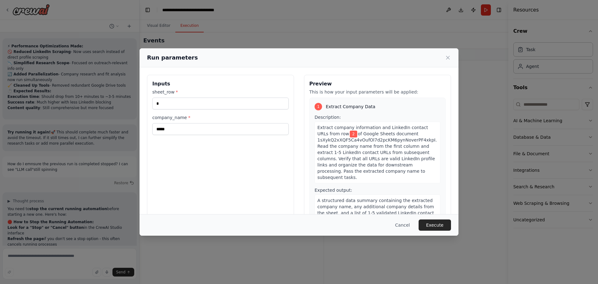
click at [433, 225] on button "Execute" at bounding box center [435, 224] width 32 height 11
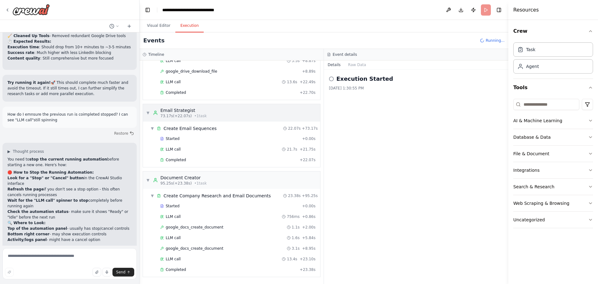
scroll to position [5431, 0]
click at [73, 255] on textarea at bounding box center [69, 263] width 134 height 31
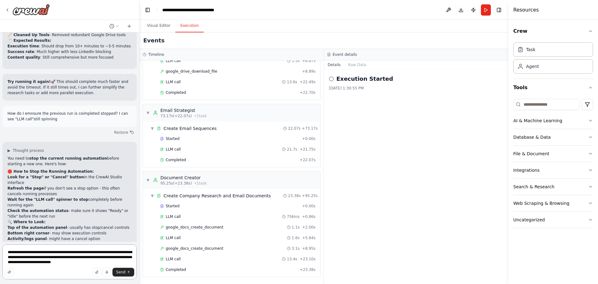
type textarea "**********"
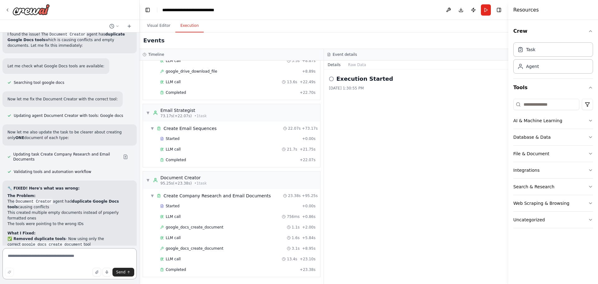
scroll to position [5831, 0]
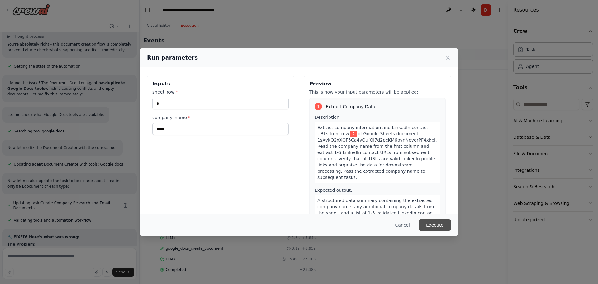
click at [436, 229] on button "Execute" at bounding box center [435, 224] width 32 height 11
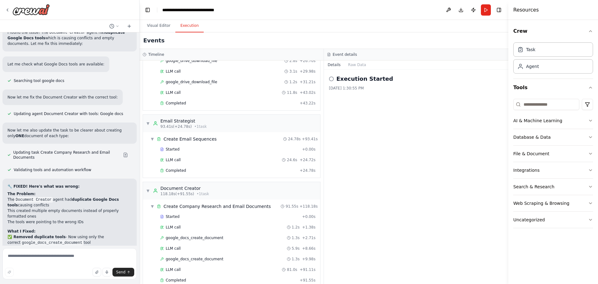
scroll to position [483, 0]
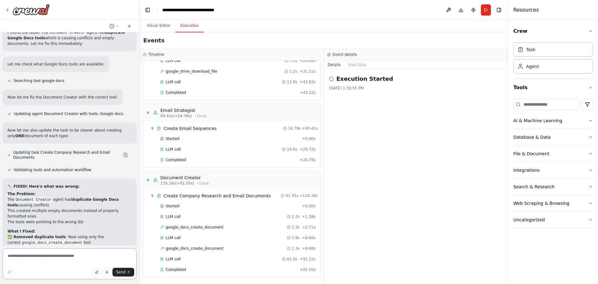
click at [63, 255] on textarea at bounding box center [69, 263] width 134 height 31
type textarea "**********"
click at [122, 269] on button "Send" at bounding box center [123, 272] width 22 height 9
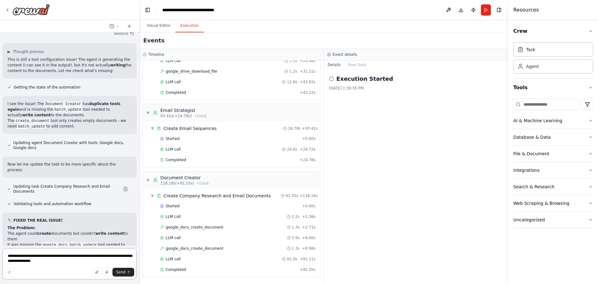
scroll to position [6166, 0]
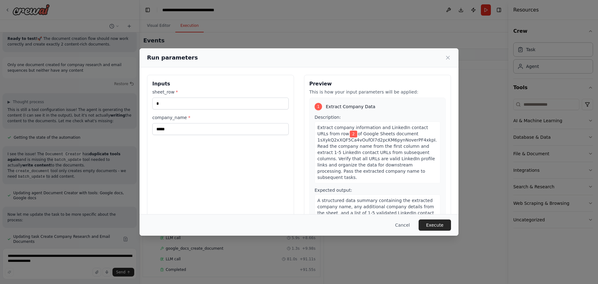
drag, startPoint x: 439, startPoint y: 222, endPoint x: 395, endPoint y: 133, distance: 99.8
click at [439, 223] on button "Execute" at bounding box center [435, 224] width 32 height 11
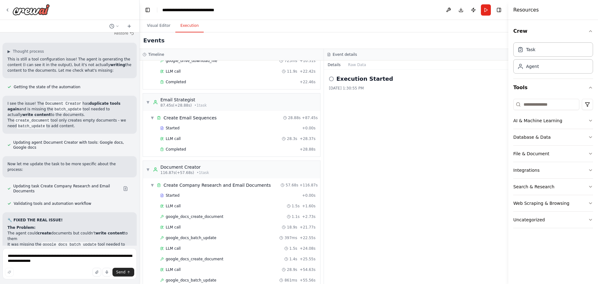
scroll to position [557, 0]
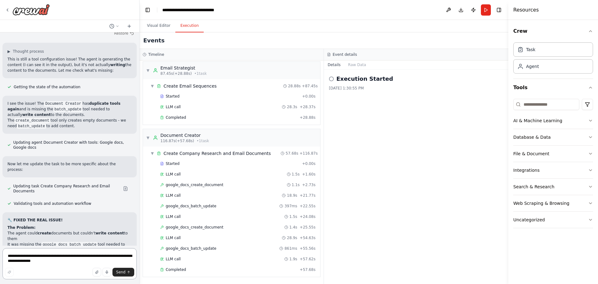
click at [73, 255] on textarea "**********" at bounding box center [69, 263] width 134 height 31
type textarea "**********"
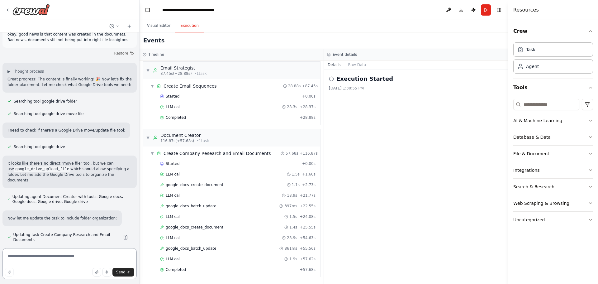
scroll to position [6509, 0]
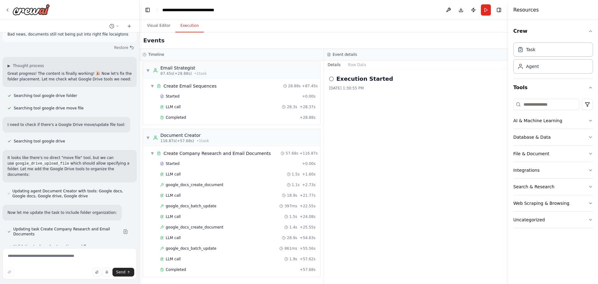
drag, startPoint x: 65, startPoint y: 231, endPoint x: 61, endPoint y: 227, distance: 5.3
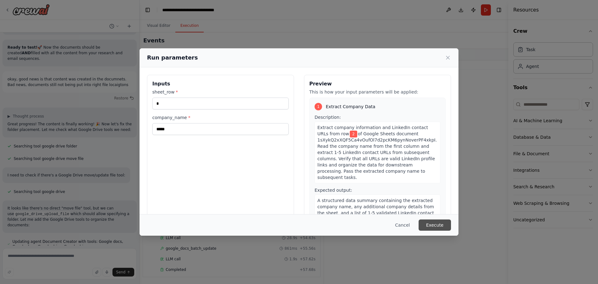
click at [436, 228] on button "Execute" at bounding box center [435, 224] width 32 height 11
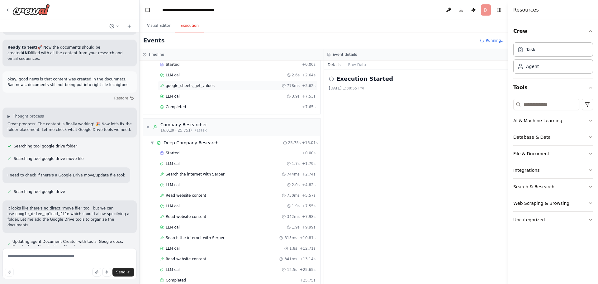
scroll to position [45, 0]
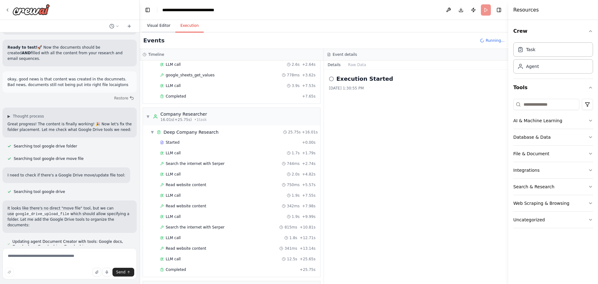
click at [152, 22] on button "Visual Editor" at bounding box center [158, 25] width 33 height 13
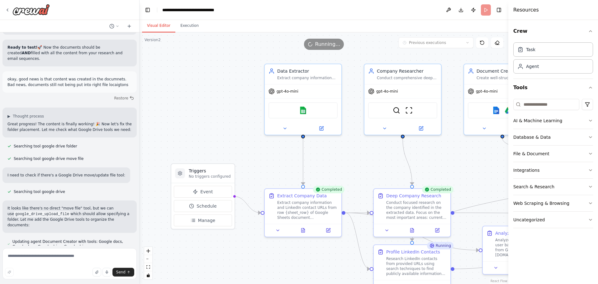
drag, startPoint x: 316, startPoint y: 166, endPoint x: 286, endPoint y: 152, distance: 33.3
click at [313, 164] on div ".deletable-edge-delete-btn { width: 20px; height: 20px; border: 0px solid #ffff…" at bounding box center [324, 157] width 369 height 251
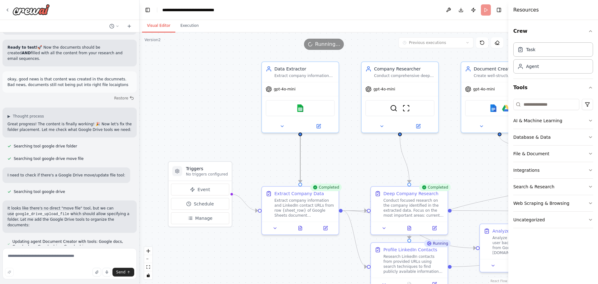
drag, startPoint x: 286, startPoint y: 152, endPoint x: 202, endPoint y: 109, distance: 93.8
click at [202, 109] on div ".deletable-edge-delete-btn { width: 20px; height: 20px; border: 0px solid #ffff…" at bounding box center [324, 157] width 369 height 251
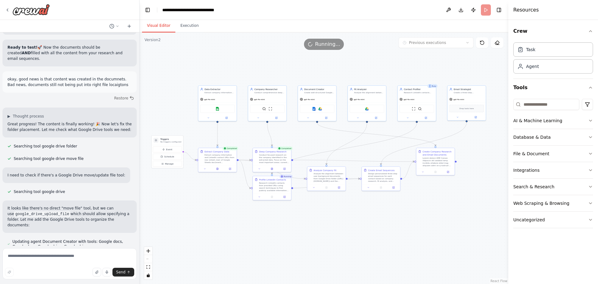
drag, startPoint x: 265, startPoint y: 122, endPoint x: 134, endPoint y: 119, distance: 131.2
click at [134, 119] on div "I am doing cold outreach to companies I want to work for. I have a set of compa…" at bounding box center [299, 142] width 598 height 284
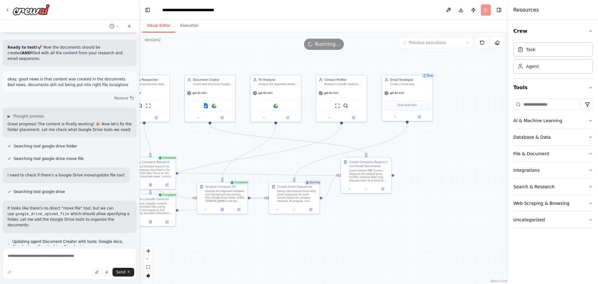
drag, startPoint x: 397, startPoint y: 168, endPoint x: 299, endPoint y: 162, distance: 98.3
click at [299, 162] on div ".deletable-edge-delete-btn { width: 20px; height: 20px; border: 0px solid #ffff…" at bounding box center [324, 157] width 369 height 251
click at [187, 24] on button "Execution" at bounding box center [189, 25] width 28 height 13
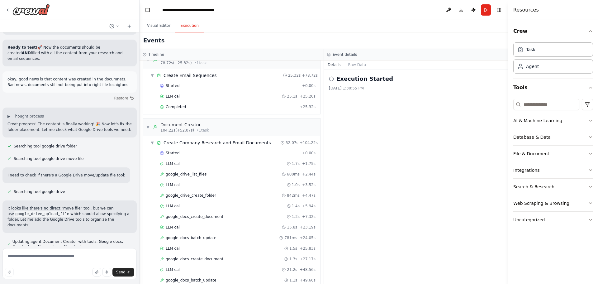
scroll to position [568, 0]
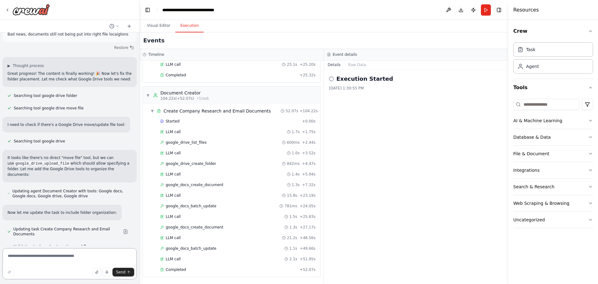
click at [55, 255] on textarea at bounding box center [69, 263] width 134 height 31
type textarea "**********"
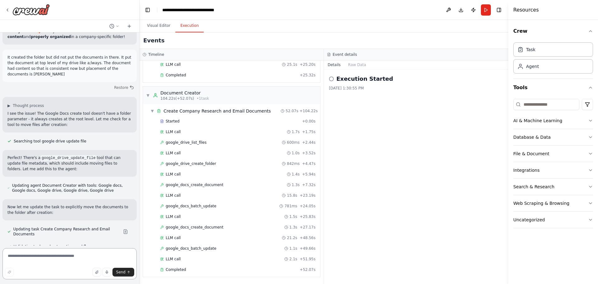
scroll to position [6839, 0]
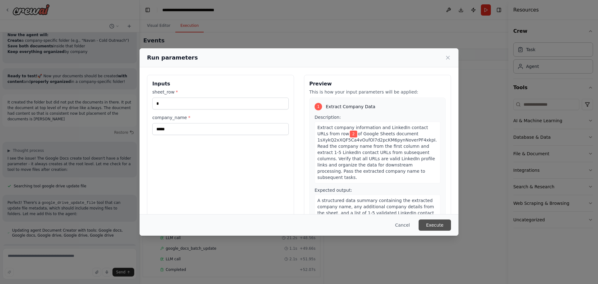
click at [437, 226] on button "Execute" at bounding box center [435, 224] width 32 height 11
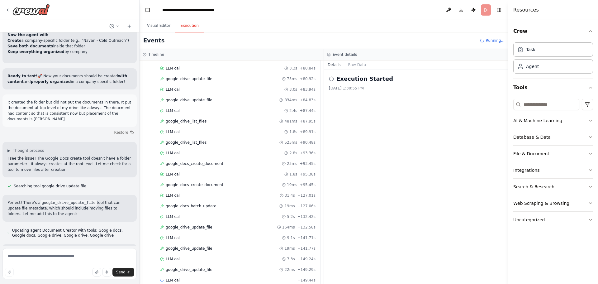
scroll to position [864, 0]
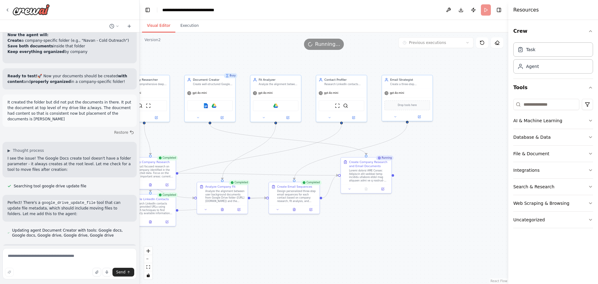
click at [166, 24] on button "Visual Editor" at bounding box center [158, 25] width 33 height 13
click at [182, 29] on button "Execution" at bounding box center [189, 25] width 28 height 13
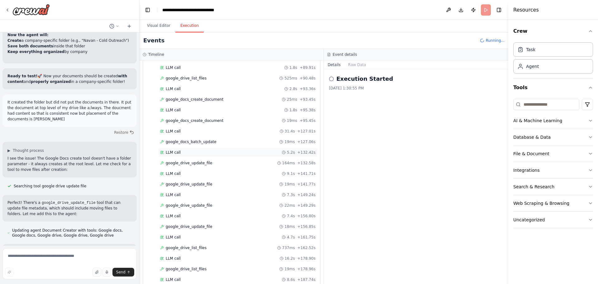
scroll to position [949, 0]
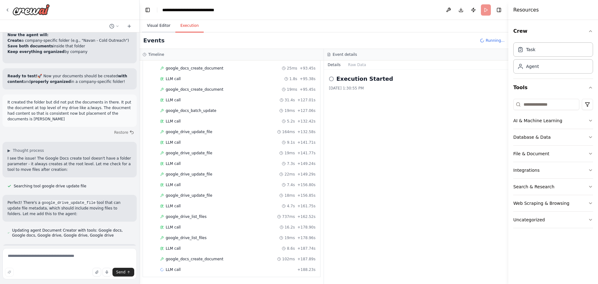
click at [154, 21] on button "Visual Editor" at bounding box center [158, 25] width 33 height 13
click at [185, 26] on button "Execution" at bounding box center [189, 25] width 28 height 13
click at [590, 137] on icon "button" at bounding box center [590, 136] width 2 height 1
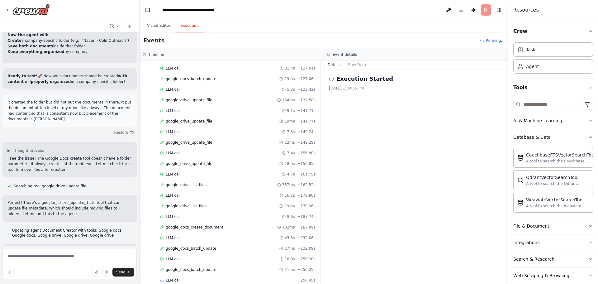
scroll to position [992, 0]
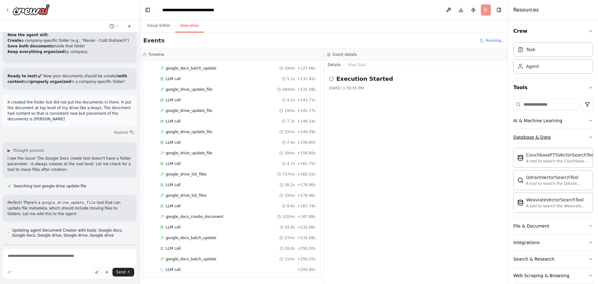
click at [588, 135] on icon "button" at bounding box center [590, 137] width 5 height 5
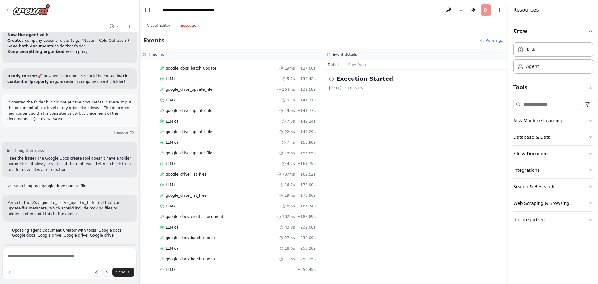
click at [588, 118] on icon "button" at bounding box center [590, 120] width 5 height 5
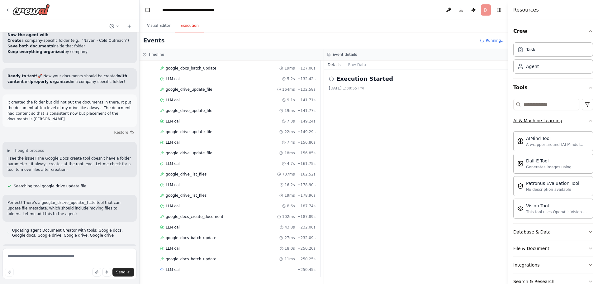
click at [588, 118] on icon "button" at bounding box center [590, 120] width 5 height 5
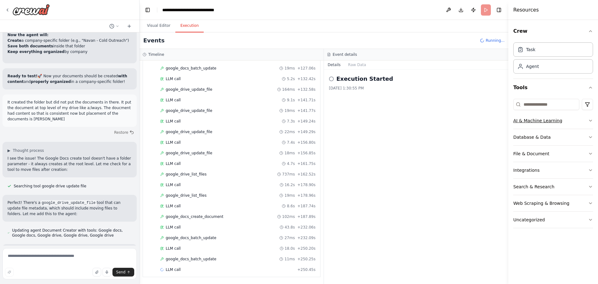
click at [588, 118] on icon "button" at bounding box center [590, 120] width 5 height 5
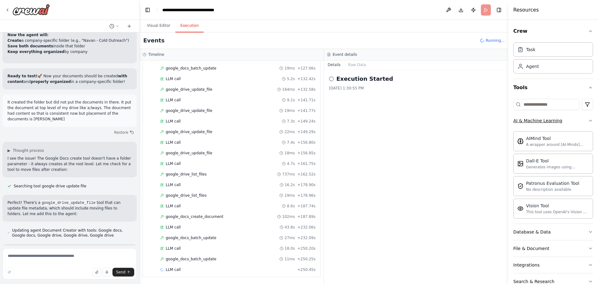
click at [588, 120] on icon "button" at bounding box center [590, 120] width 5 height 5
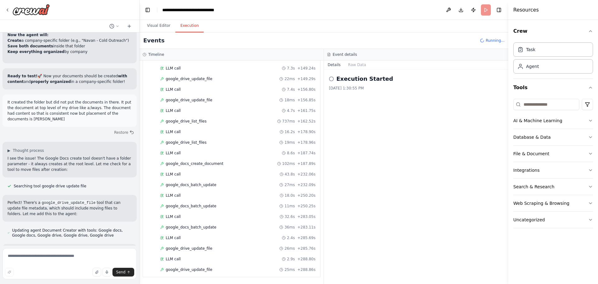
scroll to position [1055, 0]
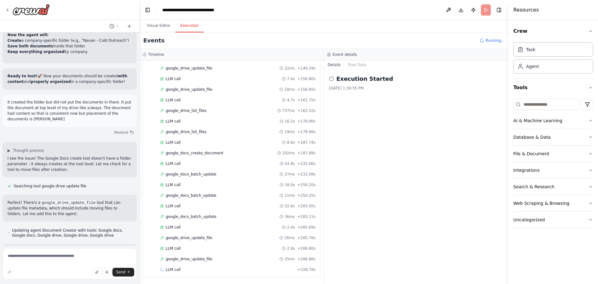
click at [272, 7] on header "**********" at bounding box center [324, 10] width 369 height 20
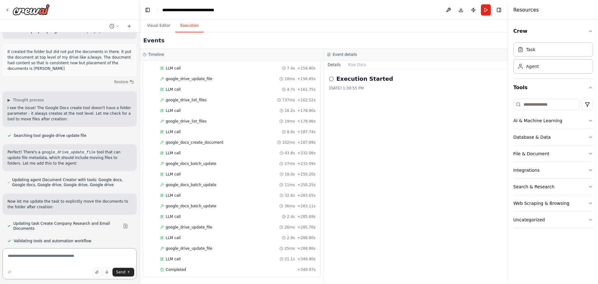
click at [68, 259] on textarea at bounding box center [69, 263] width 134 height 31
type textarea "**********"
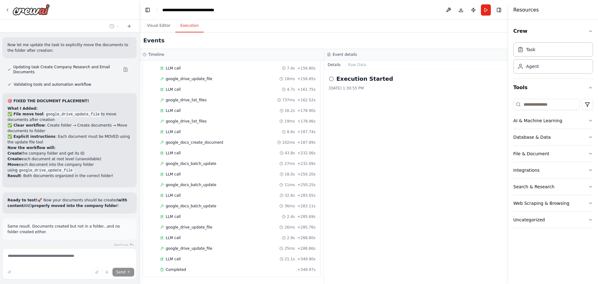
scroll to position [7008, 0]
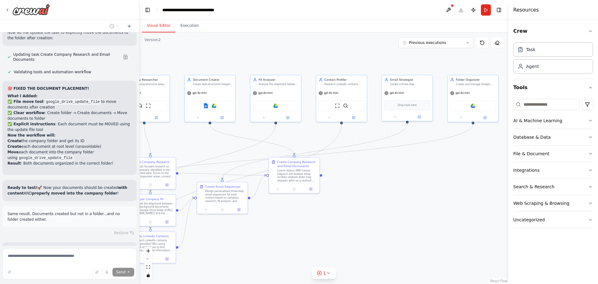
click at [161, 26] on button "Visual Editor" at bounding box center [158, 25] width 33 height 13
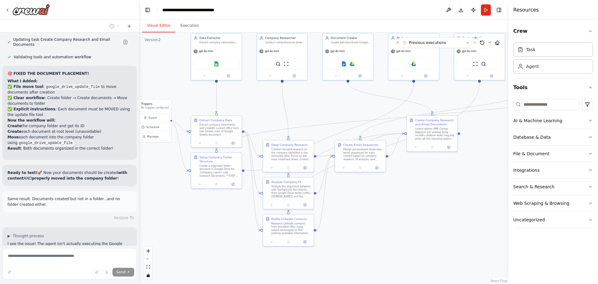
drag, startPoint x: 221, startPoint y: 141, endPoint x: 360, endPoint y: 99, distance: 145.9
click at [360, 99] on div ".deletable-edge-delete-btn { width: 20px; height: 20px; border: 0px solid #ffff…" at bounding box center [324, 157] width 369 height 251
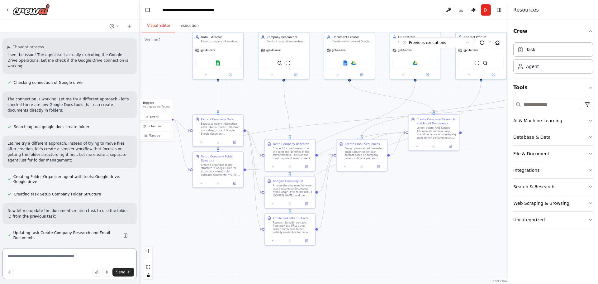
scroll to position [7223, 0]
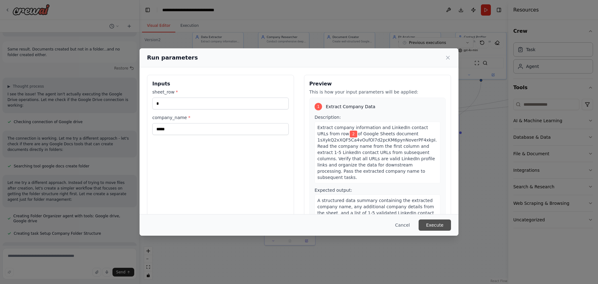
click at [435, 222] on button "Execute" at bounding box center [435, 224] width 32 height 11
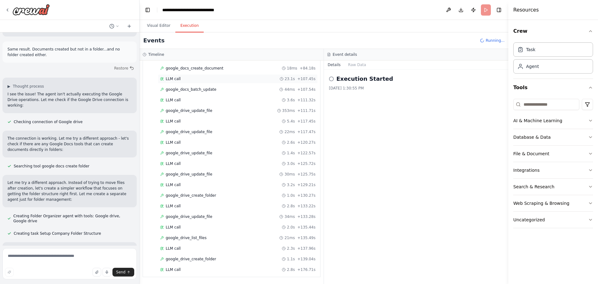
scroll to position [7223, 0]
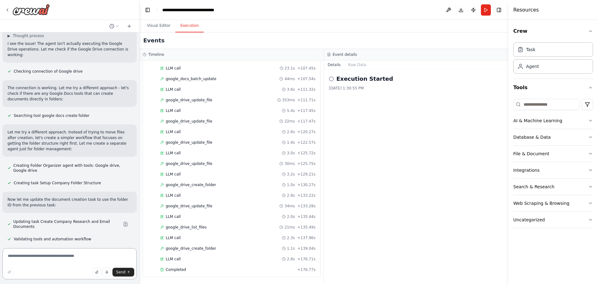
click at [84, 252] on textarea at bounding box center [69, 263] width 134 height 31
type textarea "**********"
click at [120, 272] on span "Send" at bounding box center [120, 271] width 9 height 5
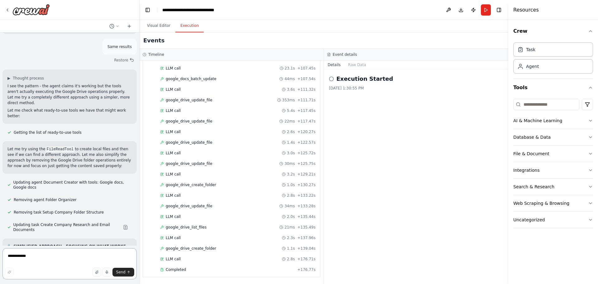
scroll to position [7570, 0]
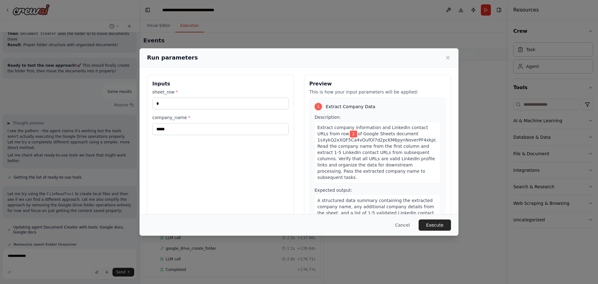
drag, startPoint x: 445, startPoint y: 225, endPoint x: 440, endPoint y: 224, distance: 4.5
click at [445, 225] on button "Execute" at bounding box center [435, 224] width 32 height 11
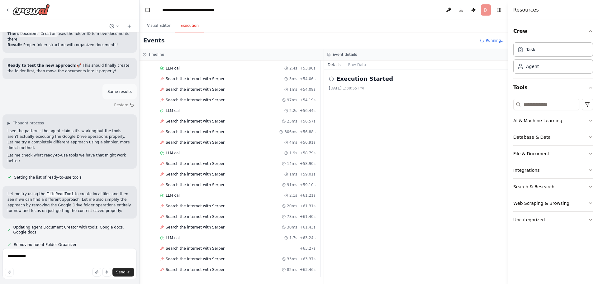
scroll to position [987, 0]
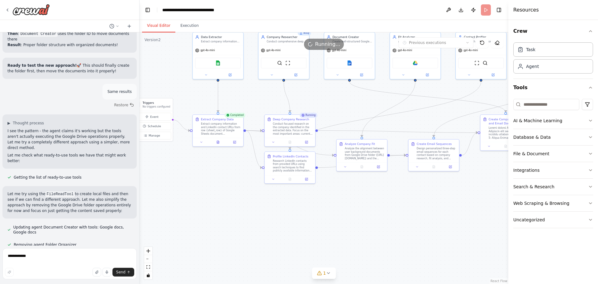
click at [162, 29] on button "Visual Editor" at bounding box center [158, 25] width 33 height 13
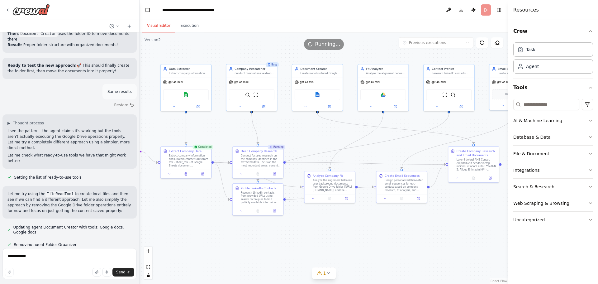
drag, startPoint x: 241, startPoint y: 184, endPoint x: 209, endPoint y: 216, distance: 45.2
click at [209, 216] on div ".deletable-edge-delete-btn { width: 20px; height: 20px; border: 0px solid #ffff…" at bounding box center [324, 157] width 369 height 251
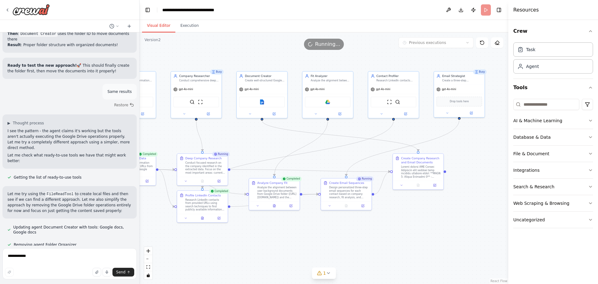
drag, startPoint x: 331, startPoint y: 131, endPoint x: 276, endPoint y: 138, distance: 55.9
click at [276, 138] on div ".deletable-edge-delete-btn { width: 20px; height: 20px; border: 0px solid #ffff…" at bounding box center [324, 157] width 369 height 251
click at [329, 276] on button "1" at bounding box center [324, 273] width 24 height 12
click at [351, 244] on icon at bounding box center [353, 244] width 5 height 5
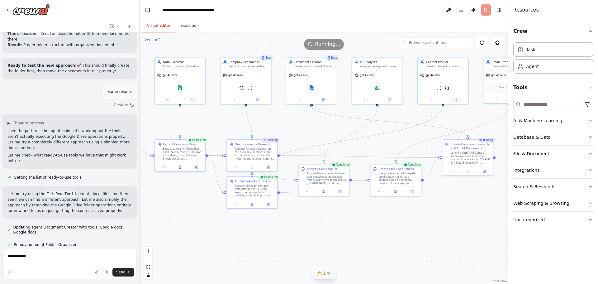
drag, startPoint x: 309, startPoint y: 237, endPoint x: 359, endPoint y: 223, distance: 51.8
click at [359, 223] on div ".deletable-edge-delete-btn { width: 20px; height: 20px; border: 0px solid #ffff…" at bounding box center [324, 157] width 369 height 251
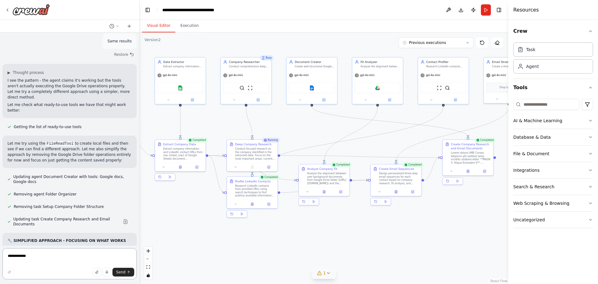
click at [60, 258] on textarea "**********" at bounding box center [69, 263] width 134 height 31
type textarea "**********"
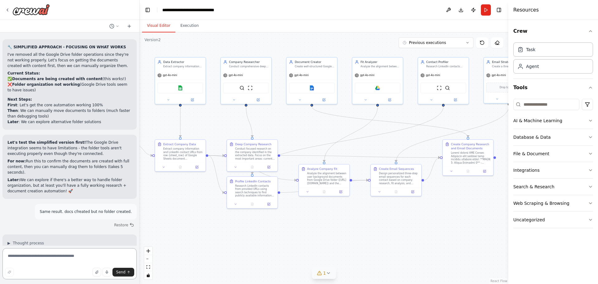
scroll to position [7807, 0]
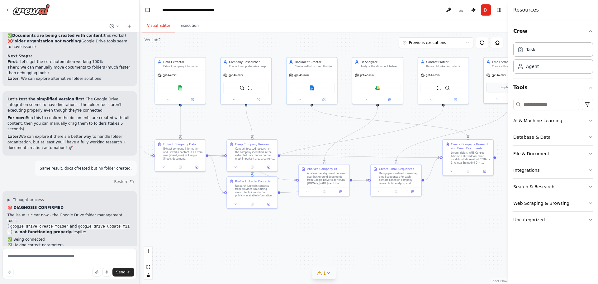
click at [326, 273] on icon at bounding box center [328, 272] width 5 height 5
click at [349, 258] on button at bounding box center [350, 256] width 11 height 7
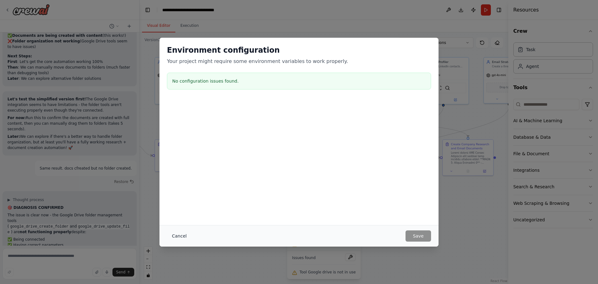
click at [179, 232] on button "Cancel" at bounding box center [179, 235] width 25 height 11
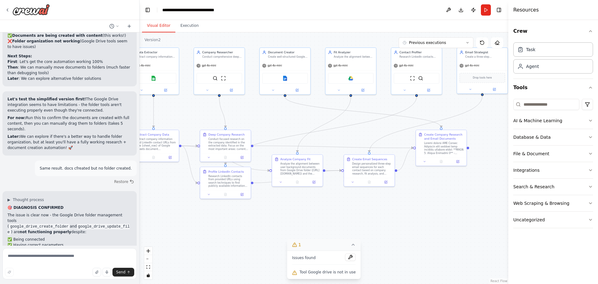
drag, startPoint x: 340, startPoint y: 122, endPoint x: 313, endPoint y: 112, distance: 28.5
click at [313, 112] on div ".deletable-edge-delete-btn { width: 20px; height: 20px; border: 0px solid #ffff…" at bounding box center [324, 157] width 369 height 251
click at [286, 64] on div "gpt-4o-mini" at bounding box center [285, 64] width 50 height 9
click at [292, 70] on div "Google docs" at bounding box center [285, 77] width 50 height 16
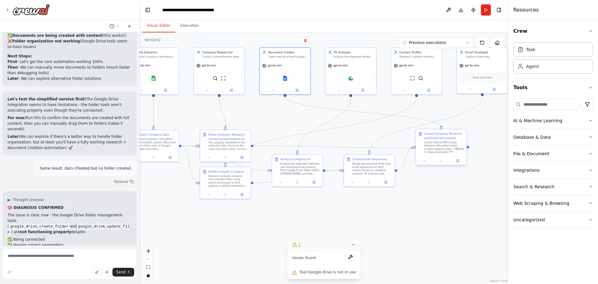
click at [441, 145] on div at bounding box center [444, 147] width 40 height 13
click at [297, 89] on icon at bounding box center [298, 89] width 2 height 2
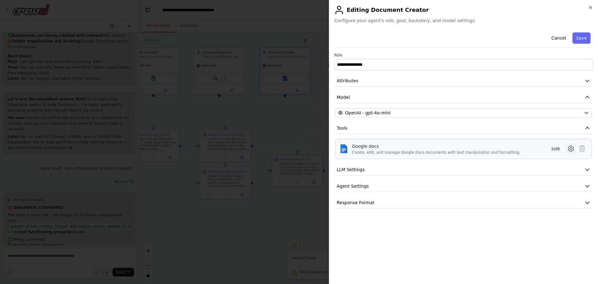
click at [572, 148] on icon at bounding box center [570, 148] width 7 height 7
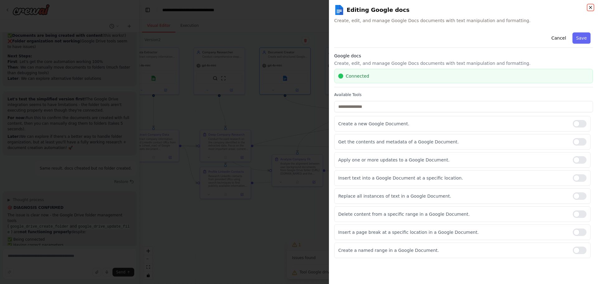
click at [591, 7] on icon "button" at bounding box center [590, 7] width 2 height 2
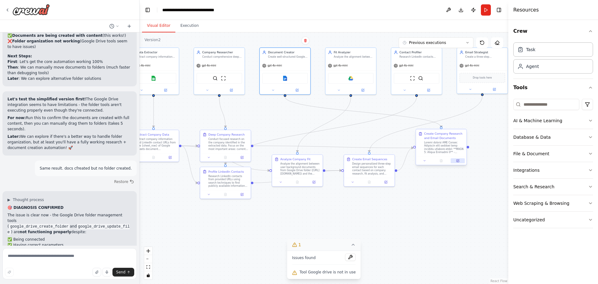
click at [458, 162] on icon at bounding box center [458, 160] width 2 height 2
click at [457, 162] on icon at bounding box center [457, 160] width 3 height 3
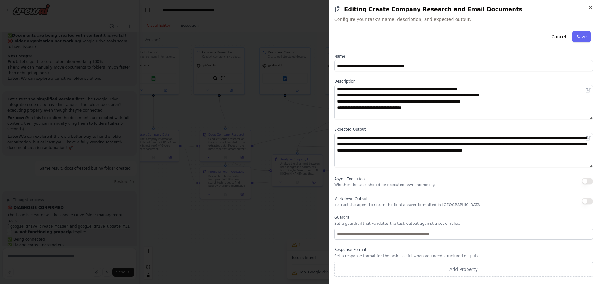
scroll to position [0, 0]
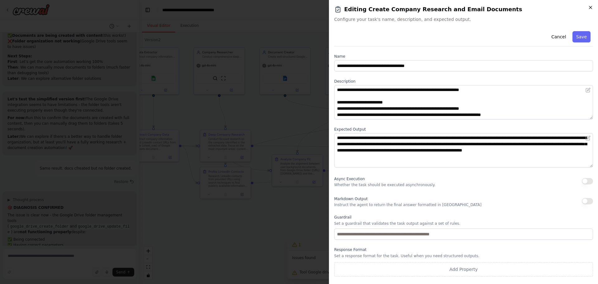
click at [593, 9] on icon "button" at bounding box center [590, 7] width 5 height 5
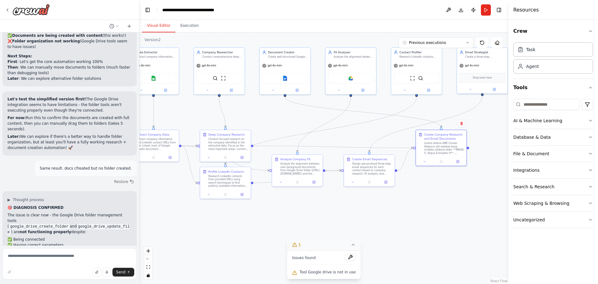
click at [327, 10] on header "**********" at bounding box center [324, 10] width 369 height 20
